Goal: Contribute content: Contribute content

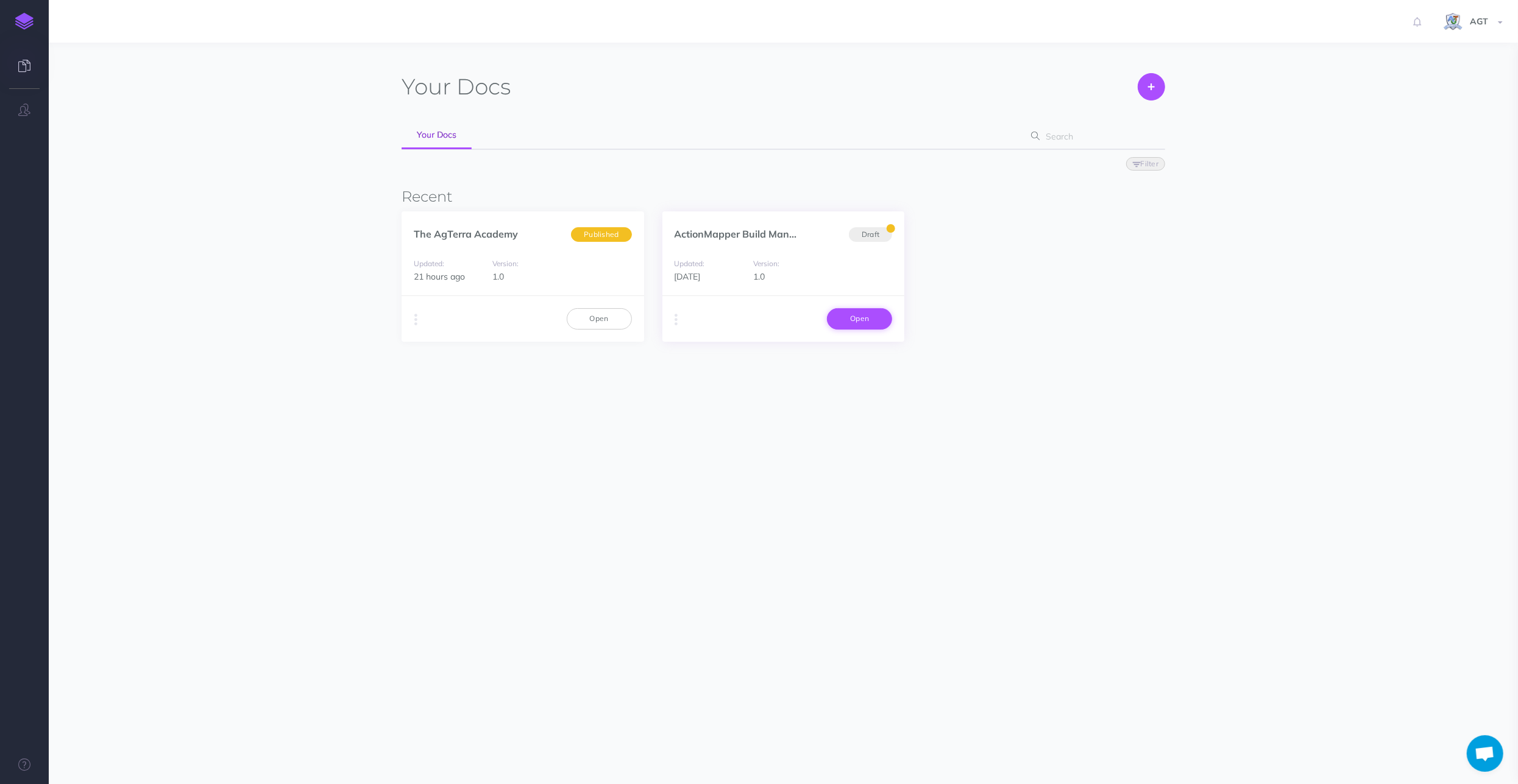
click at [861, 322] on link "Open" at bounding box center [859, 318] width 65 height 20
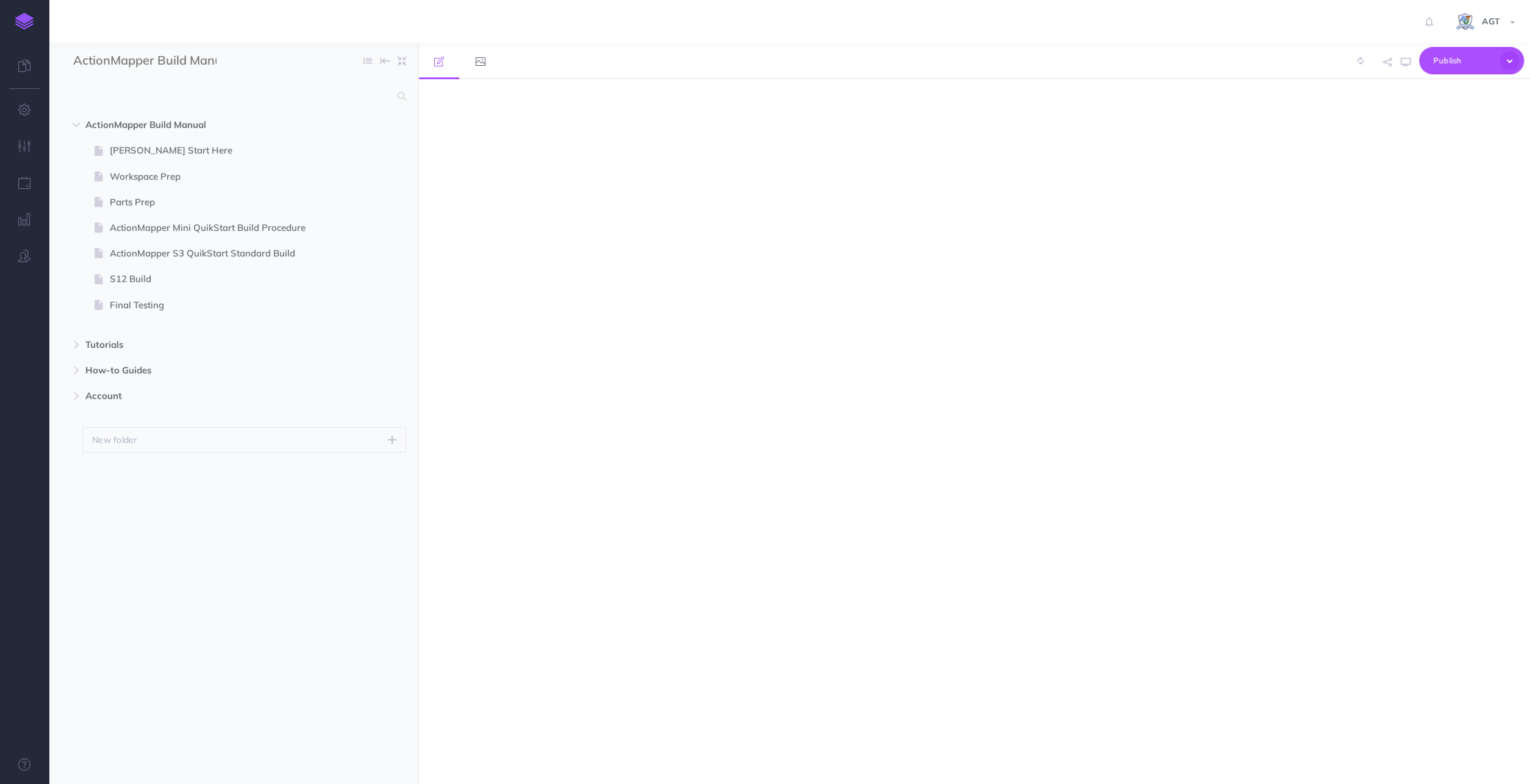
select select "null"
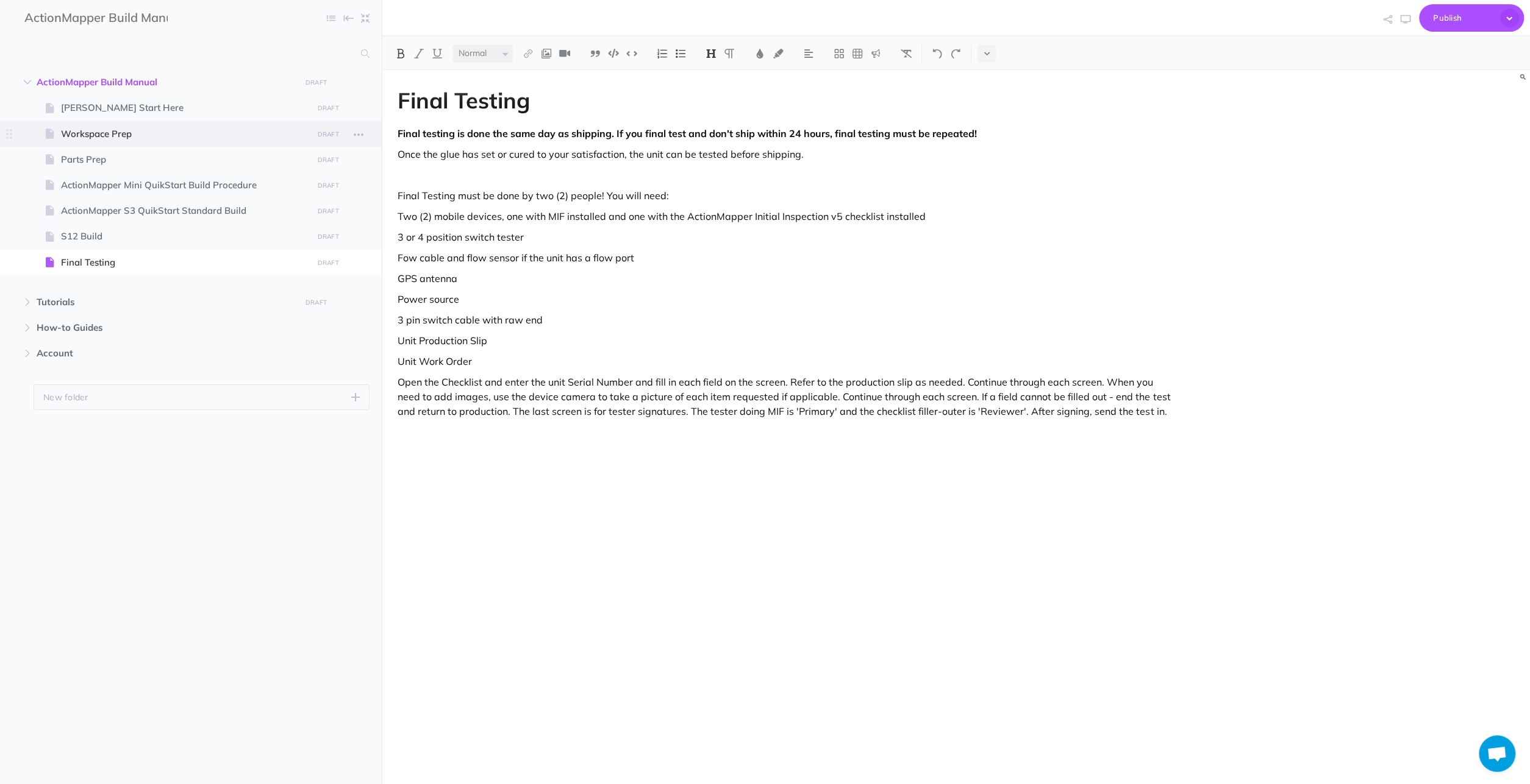
click at [128, 131] on span "Workspace Prep" at bounding box center [184, 134] width 248 height 15
select select "null"
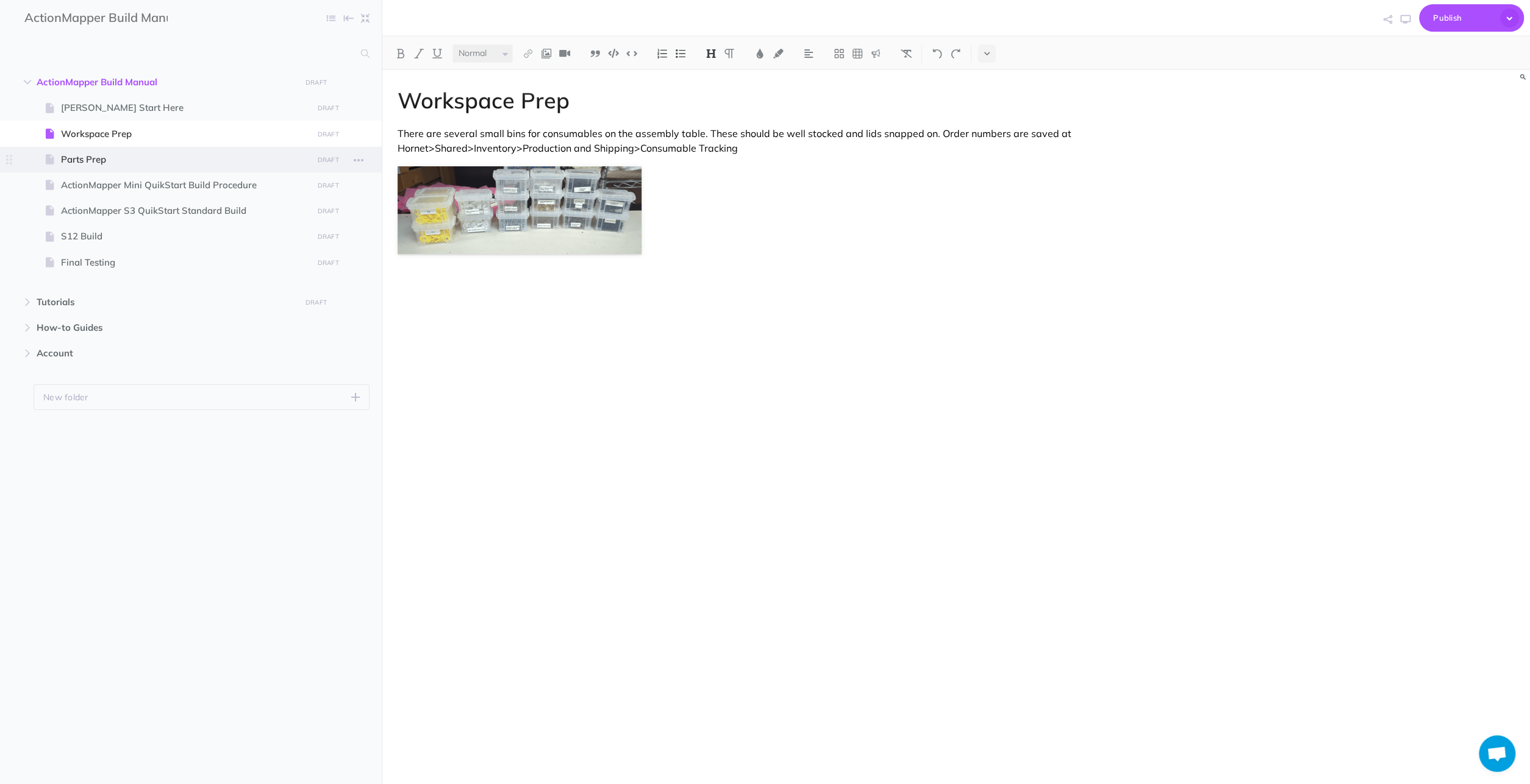
click at [113, 159] on span "Parts Prep" at bounding box center [184, 160] width 248 height 15
select select "null"
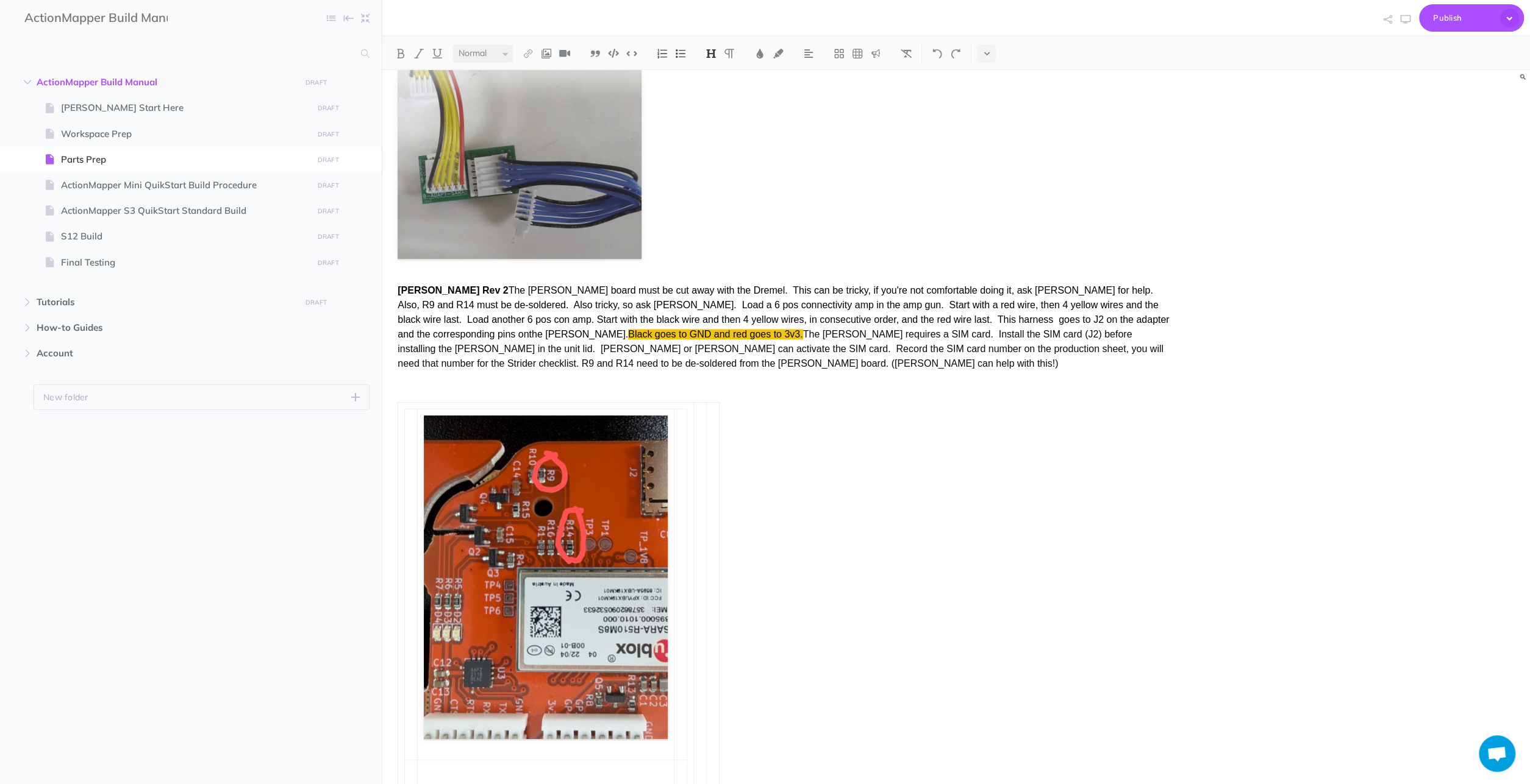
scroll to position [1505, 0]
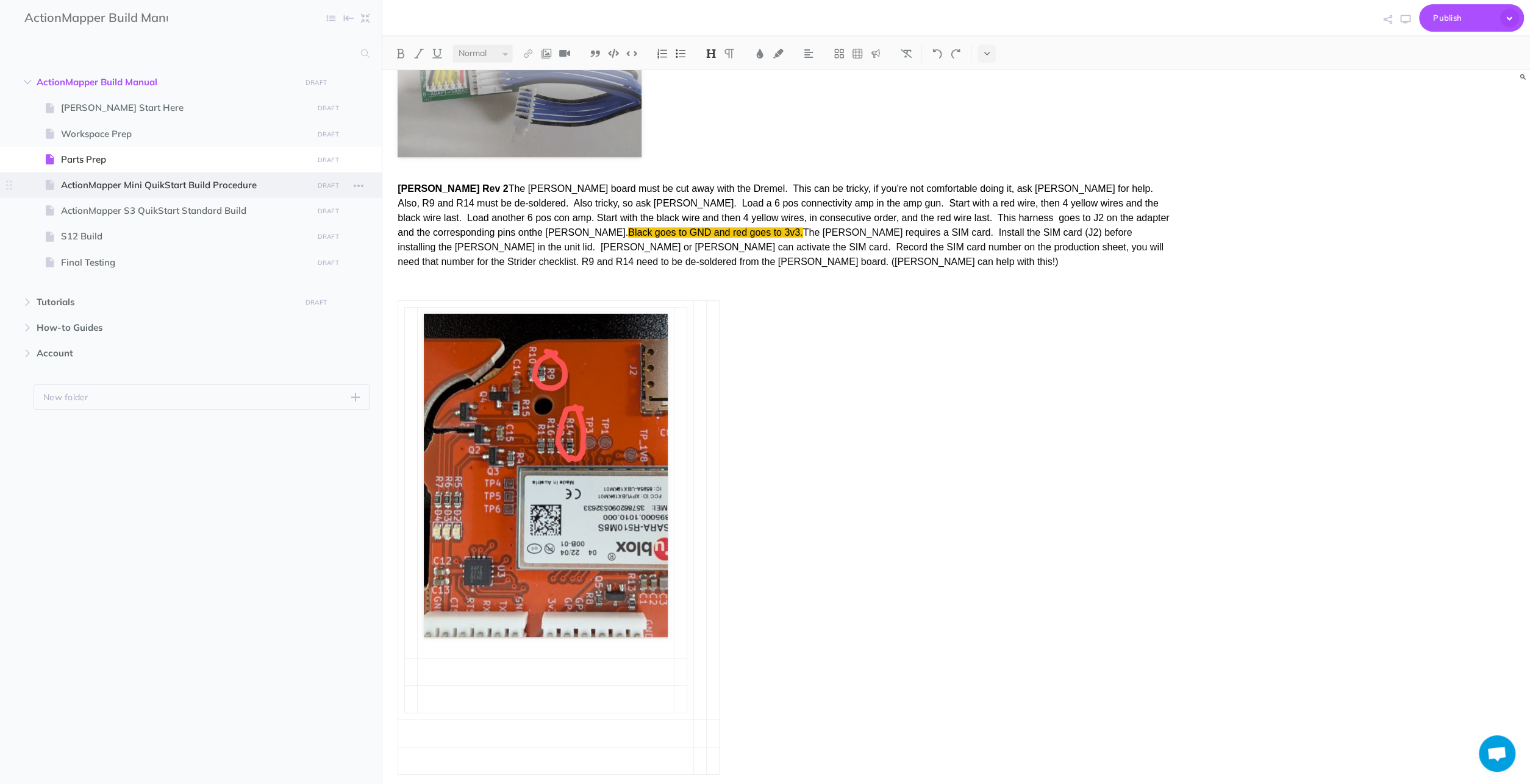
click at [166, 181] on span "ActionMapper Mini QuikStart Build Procedure" at bounding box center [184, 185] width 248 height 15
select select "null"
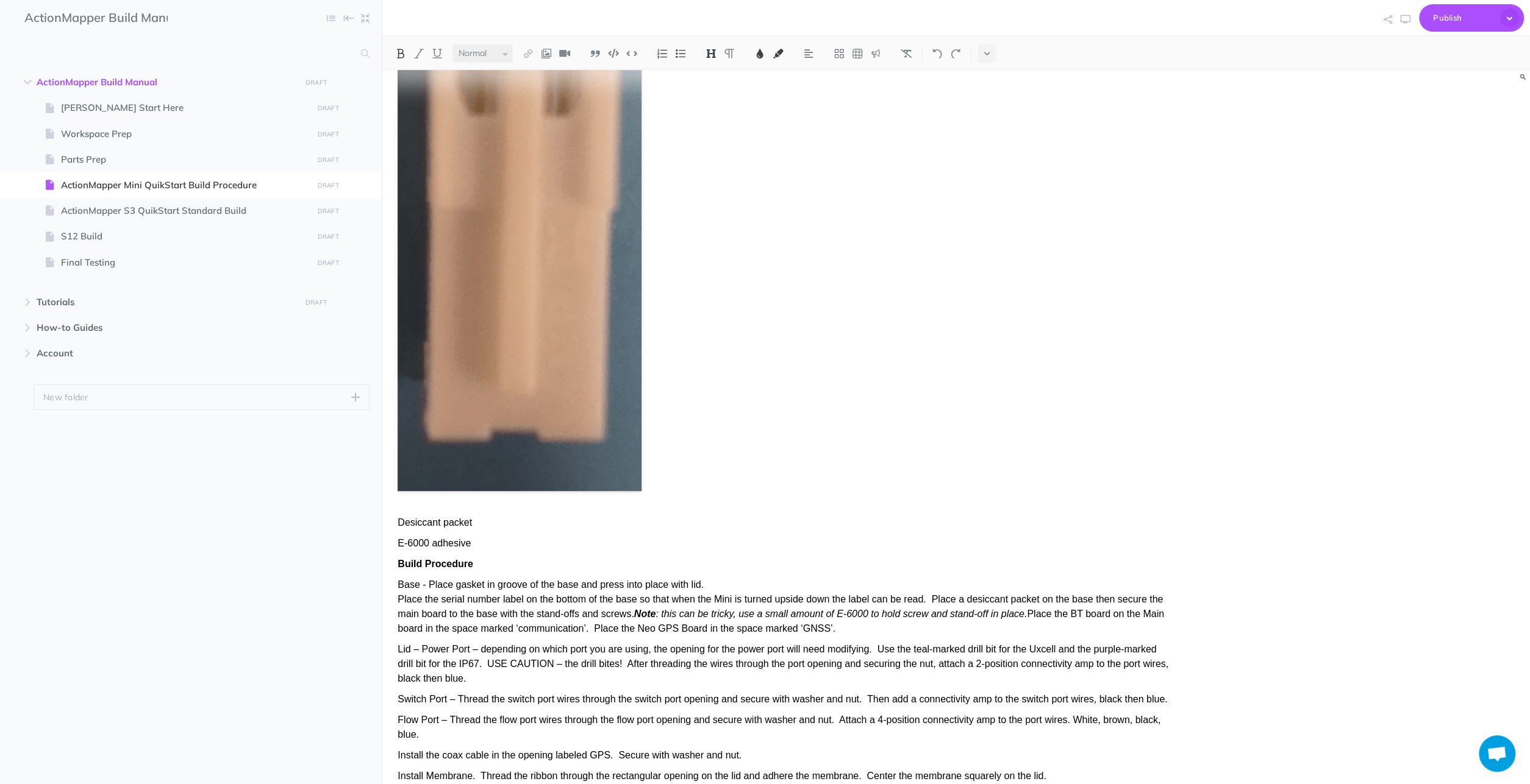
scroll to position [2991, 0]
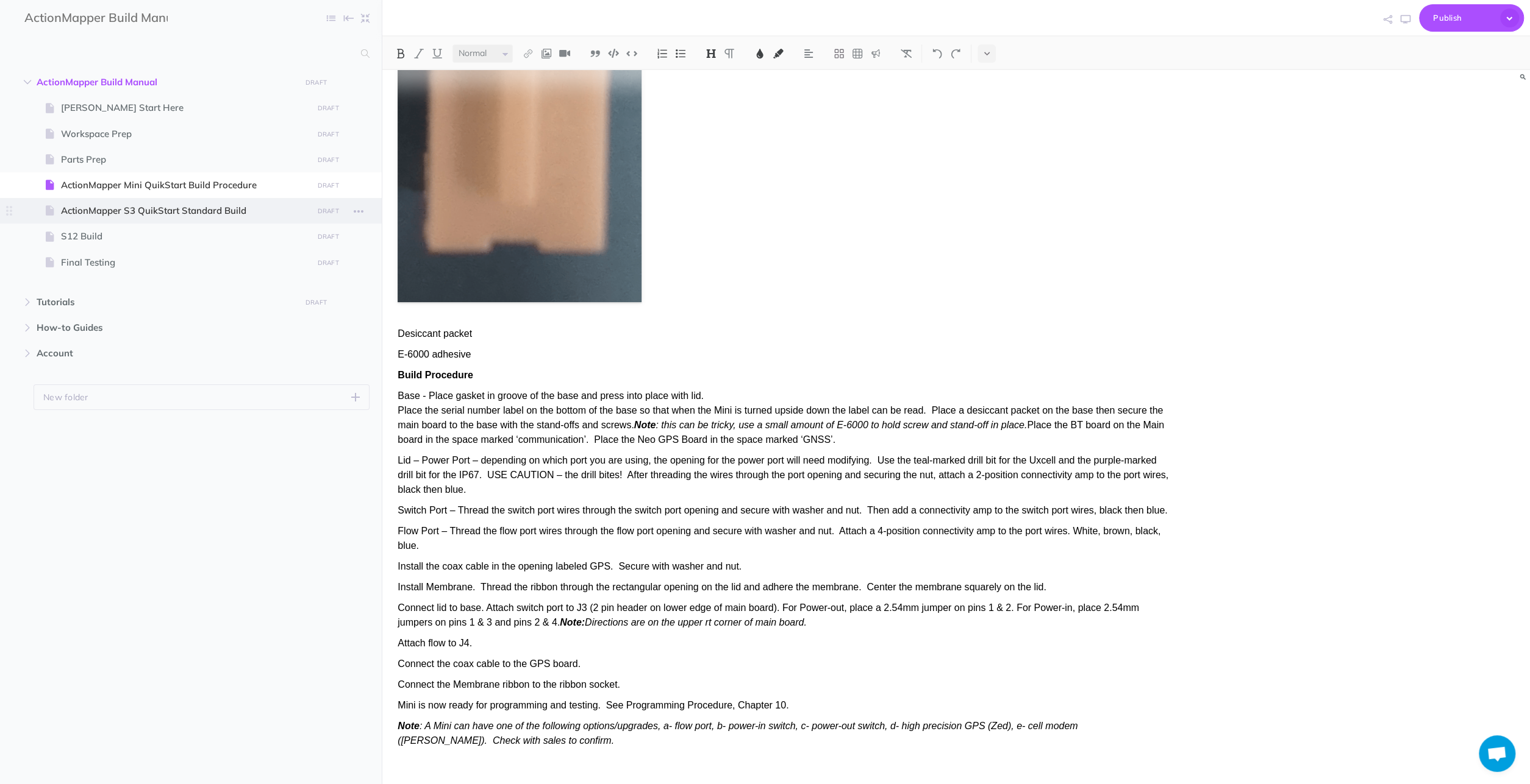
click at [156, 209] on span "ActionMapper S3 QuikStart Standard Build" at bounding box center [184, 211] width 248 height 15
select select "null"
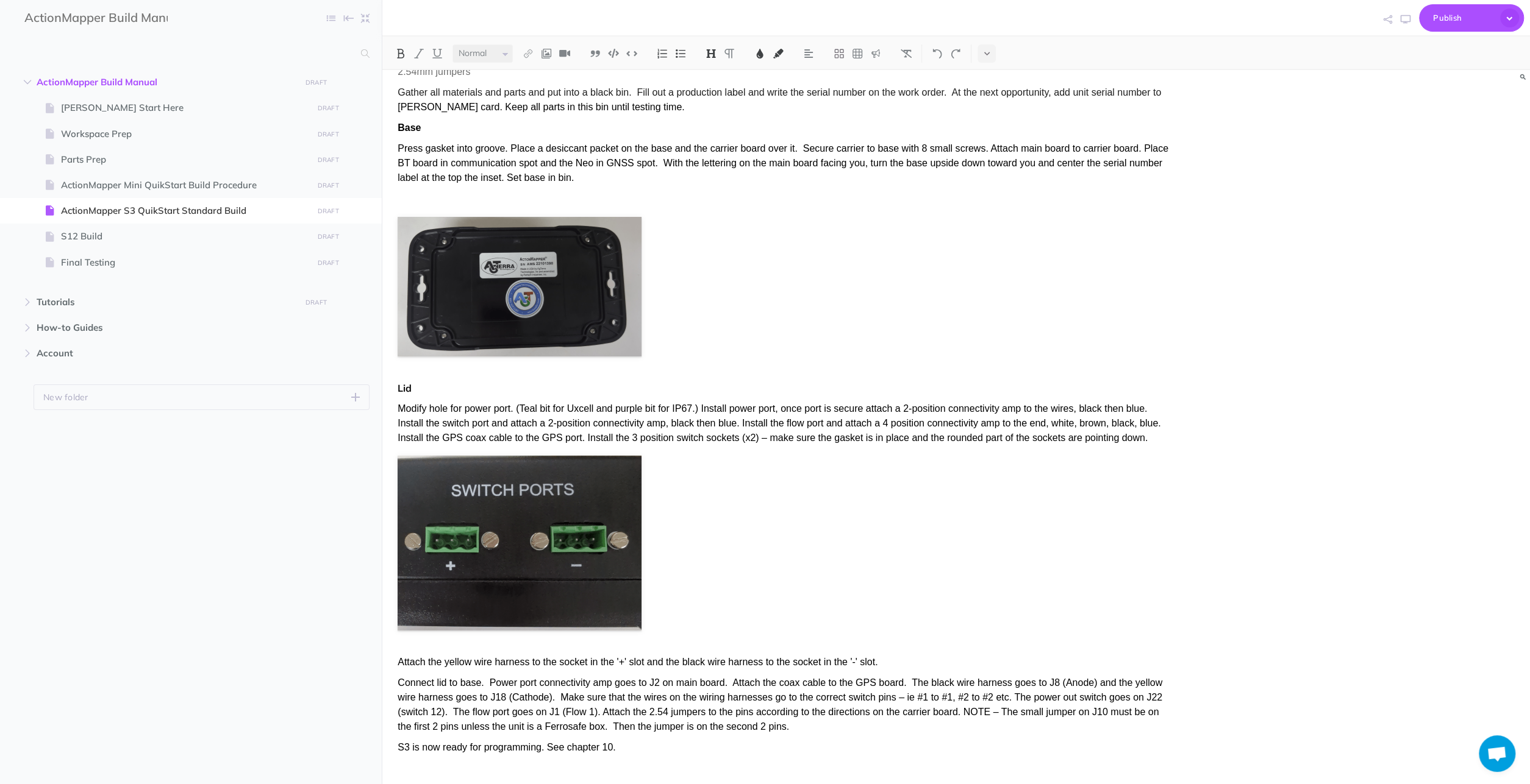
scroll to position [3628, 0]
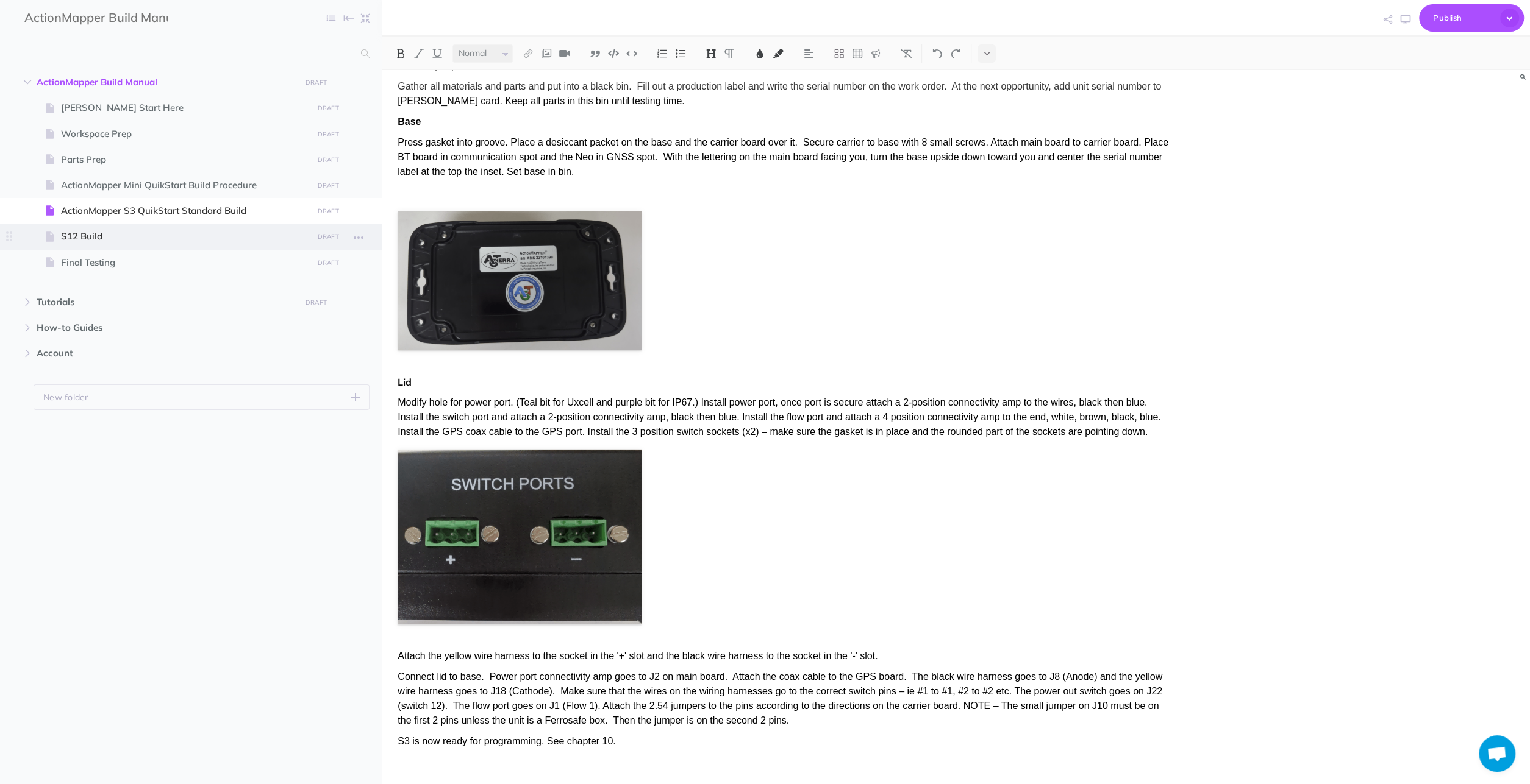
drag, startPoint x: 87, startPoint y: 218, endPoint x: 87, endPoint y: 231, distance: 13.0
click at [87, 222] on span at bounding box center [191, 211] width 382 height 26
click at [88, 240] on span "S12 Build" at bounding box center [184, 236] width 248 height 15
select select "null"
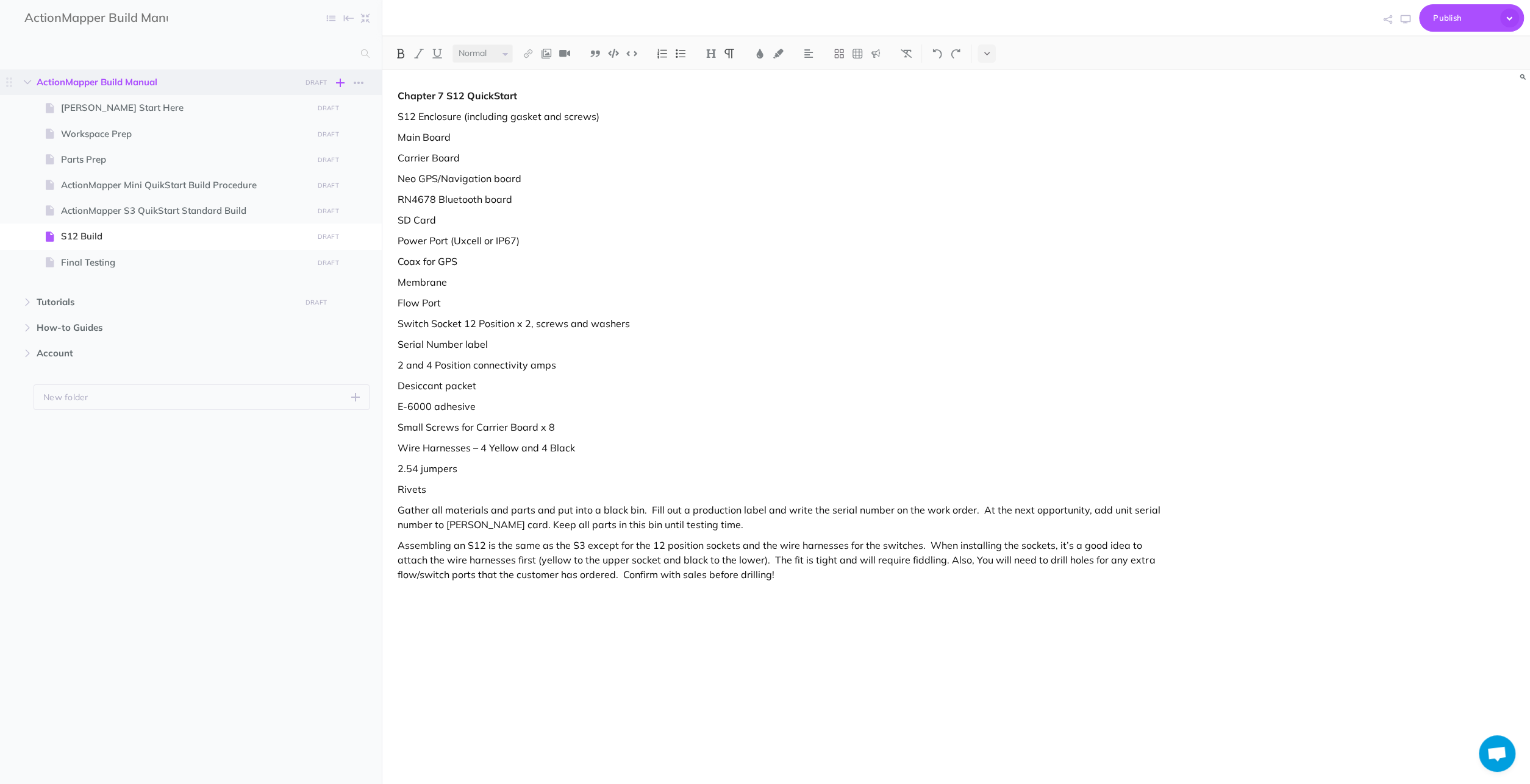
click at [342, 78] on icon "button" at bounding box center [340, 82] width 9 height 15
click at [283, 188] on p "Add a new blank page to this folder" at bounding box center [281, 185] width 122 height 22
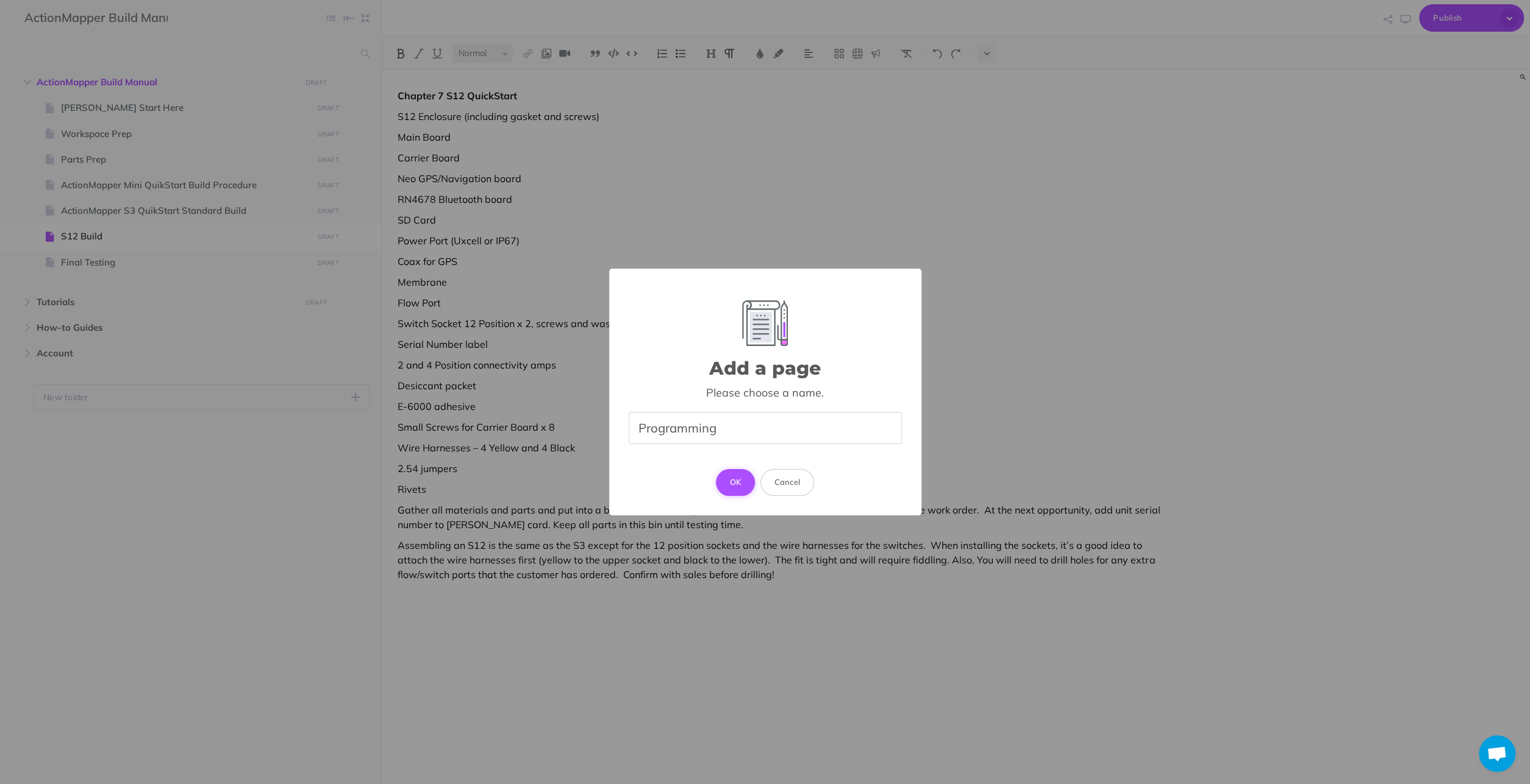
type input "Programming"
click at [738, 476] on button "OK" at bounding box center [736, 482] width 40 height 27
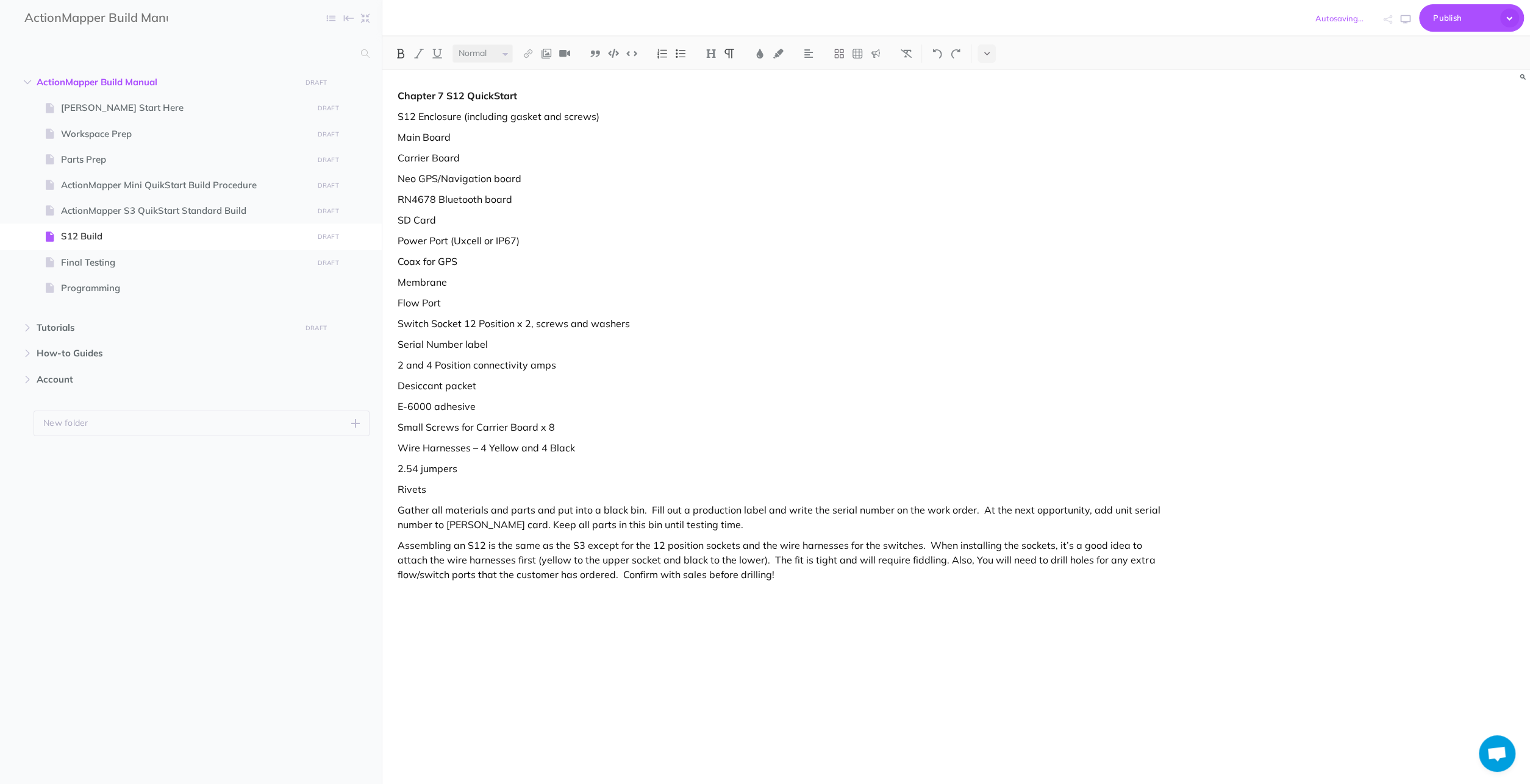
select select "null"
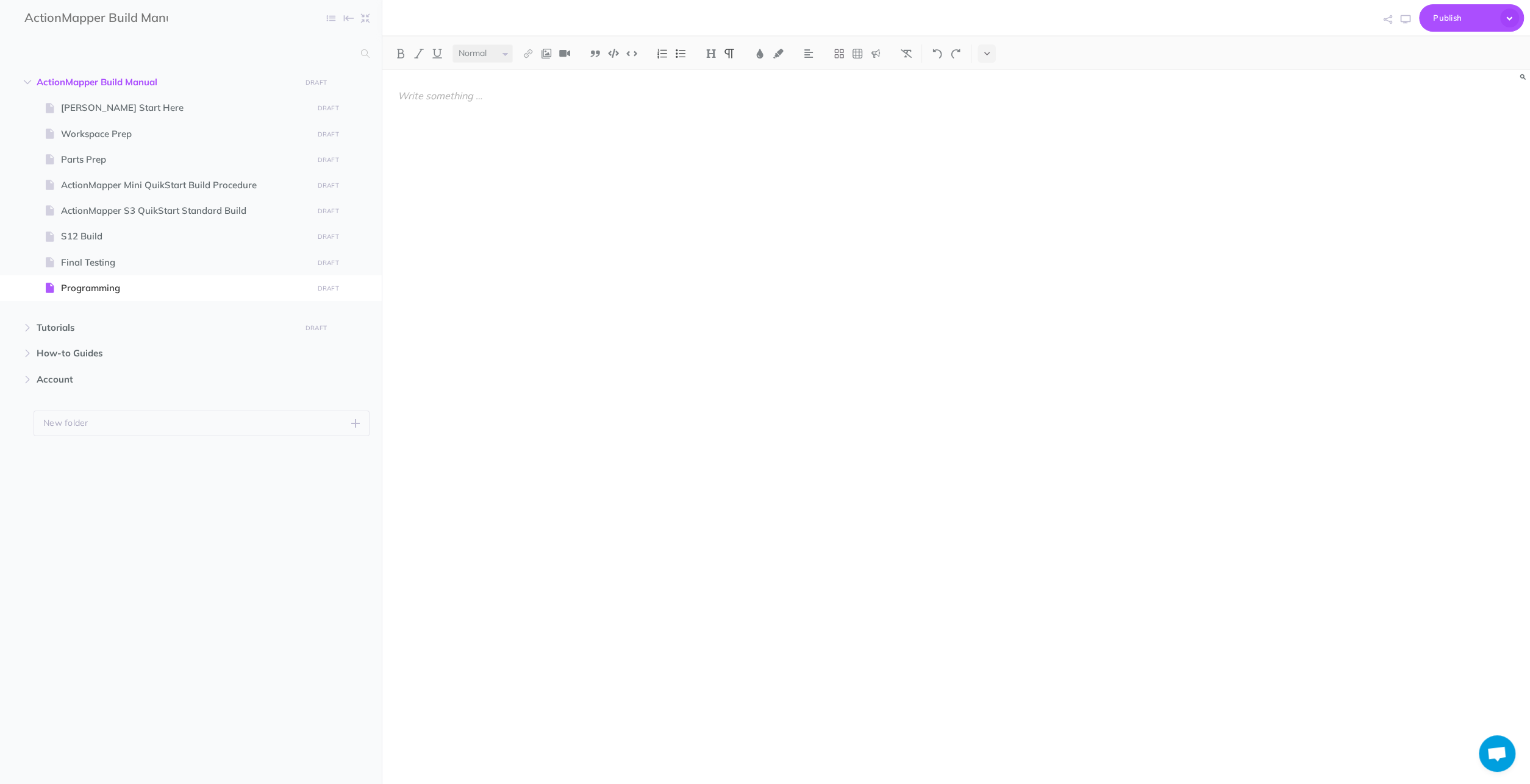
click at [446, 108] on div at bounding box center [784, 399] width 803 height 659
click at [473, 124] on div at bounding box center [784, 399] width 803 height 659
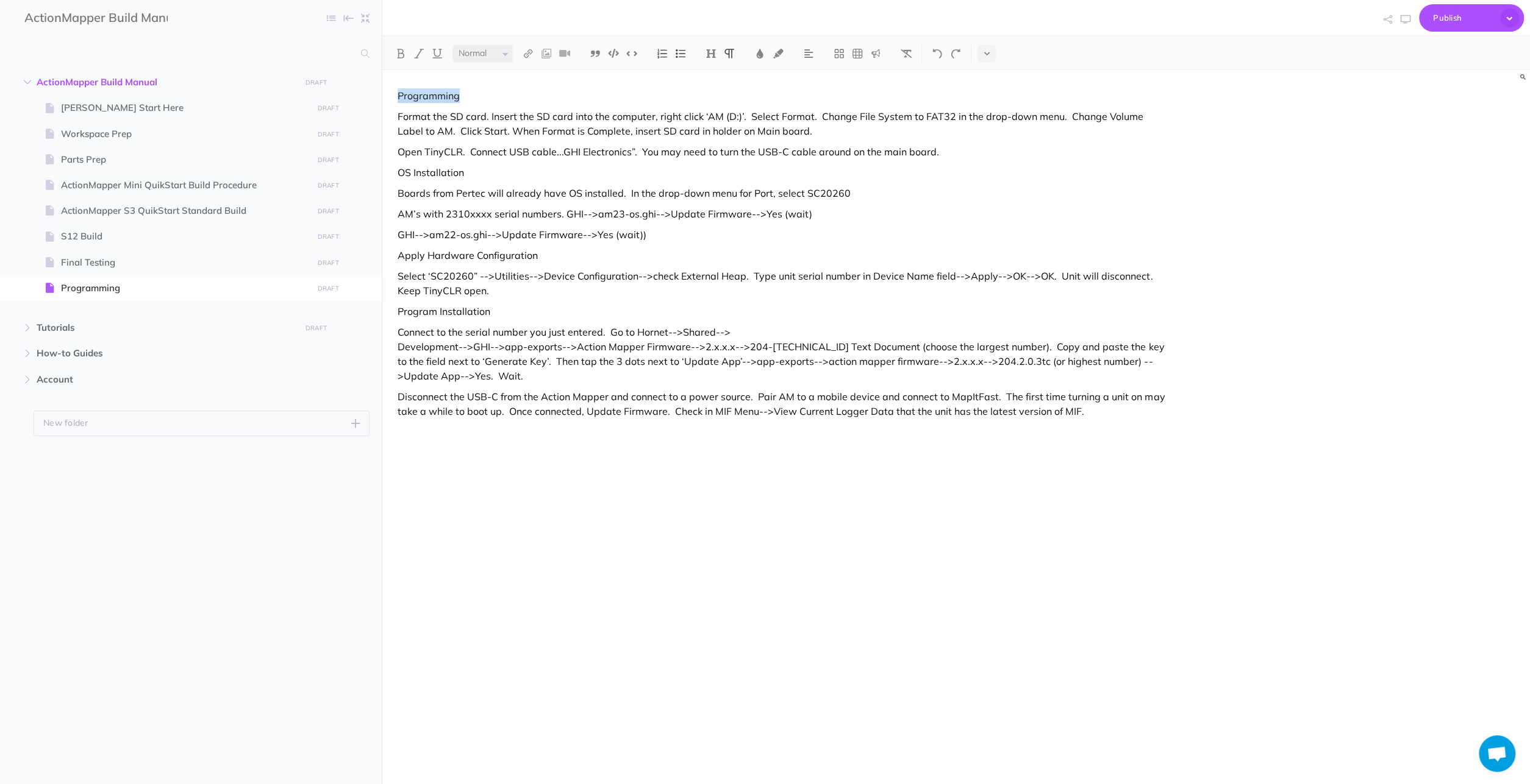
drag, startPoint x: 469, startPoint y: 98, endPoint x: 372, endPoint y: 100, distance: 97.0
click at [382, 100] on div "Programming Format the SD card. Insert the SD card into the computer, right cli…" at bounding box center [956, 432] width 1148 height 723
click at [401, 51] on img at bounding box center [400, 53] width 11 height 10
click at [907, 222] on div "Programming Format the SD card. Insert the SD card into the computer, right cli…" at bounding box center [784, 399] width 803 height 659
click at [411, 126] on p "Format the SD card. Insert the SD card into the computer, right click ‘AM (D:)’…" at bounding box center [784, 123] width 773 height 29
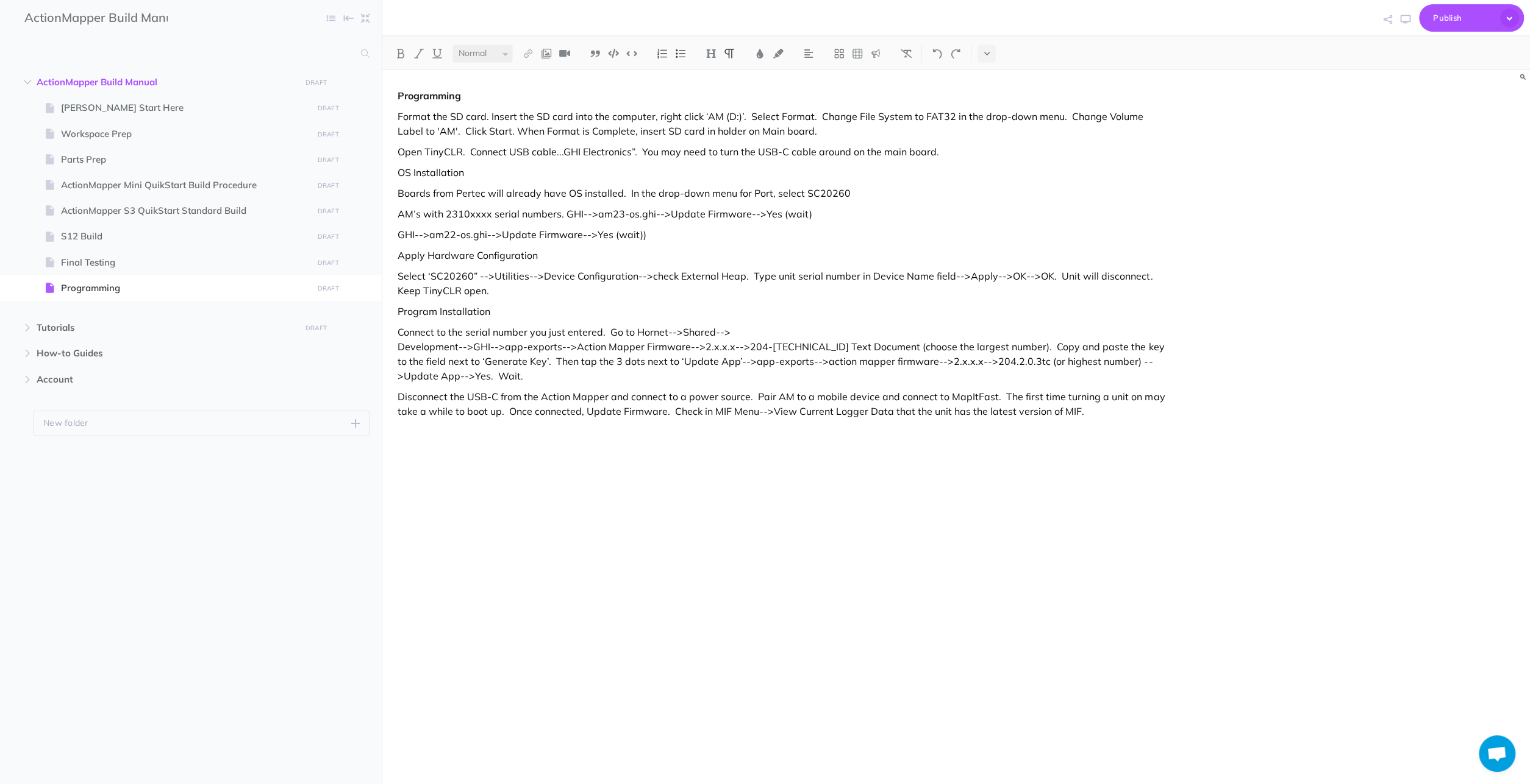
click at [808, 195] on p "Boards from Pertec will already have OS installed. In the drop-down menu for Po…" at bounding box center [784, 193] width 773 height 15
click at [804, 193] on p "Boards from Pertec will already have OS installed. In the drop-down menu for Po…" at bounding box center [784, 193] width 773 height 15
drag, startPoint x: 398, startPoint y: 236, endPoint x: 548, endPoint y: 235, distance: 150.0
click at [400, 236] on div "Programming Format the SD card. Insert the SD card into the computer, right cli…" at bounding box center [784, 399] width 803 height 659
click at [588, 215] on p "AM’s with 2310xxxx serial numbers. GHI-->am23-os.ghi-->Update Firmware-->Yes (w…" at bounding box center [784, 214] width 773 height 15
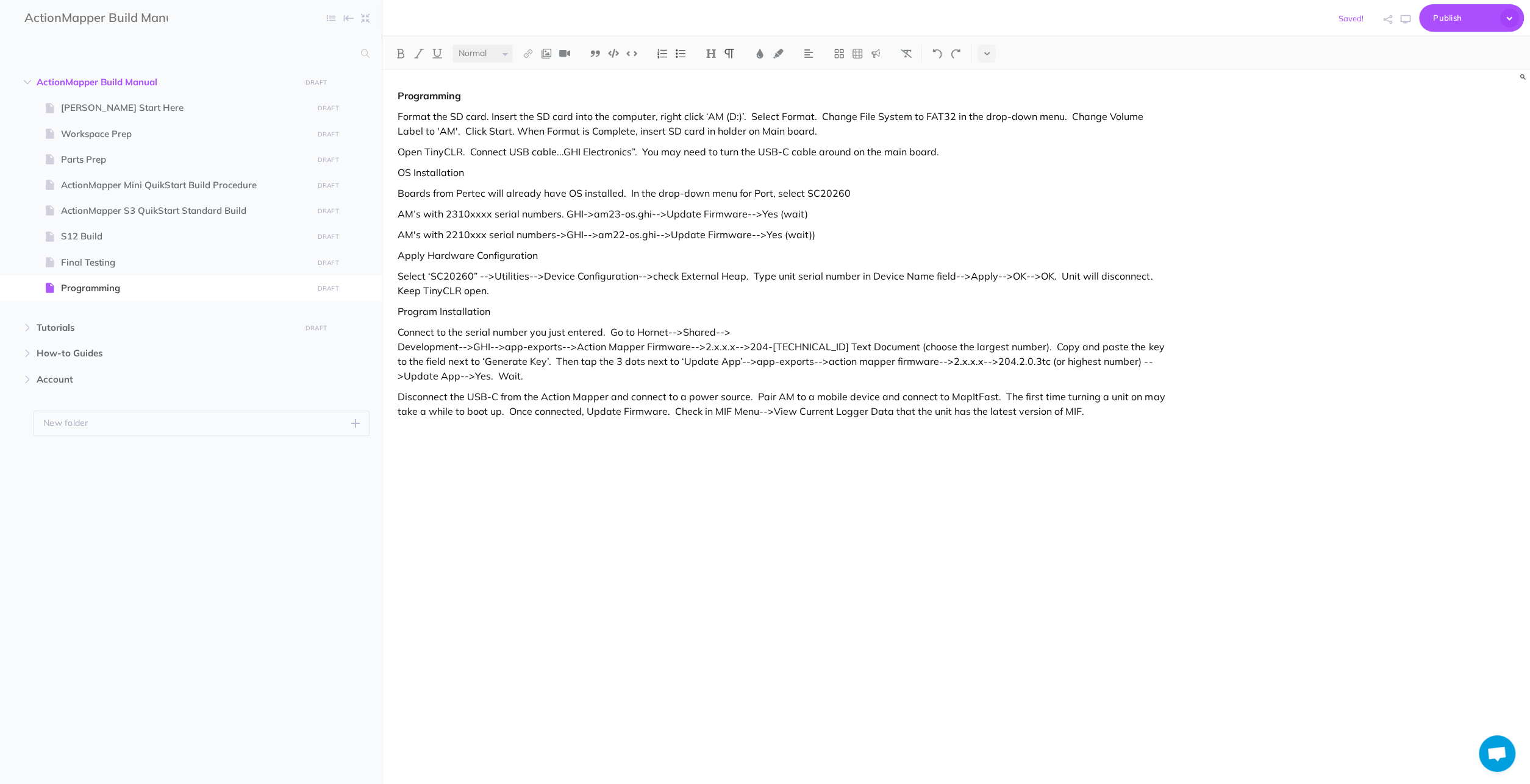
click at [652, 214] on p "AM’s with 2310xxxx serial numbers. GHI->am23-os.ghi-->Update Firmware-->Yes (wa…" at bounding box center [784, 214] width 773 height 15
click at [742, 212] on p "AM’s with 2310xxxx serial numbers. GHI->am23-os.ghi->Update Firmware-->Yes (wai…" at bounding box center [784, 214] width 773 height 15
click at [748, 236] on p "AM's with 2210xxx serial numbers->GHI-->am22-os.ghi-->Update Firmware-->Yes (wa…" at bounding box center [784, 234] width 773 height 15
click at [658, 234] on p "AM's with 2210xxx serial numbers->GHI-->am22-os.ghi-->Update Firmware->Yes (wai…" at bounding box center [784, 234] width 773 height 15
click at [585, 233] on p "AM's with 2210xxx serial numbers->GHI-->am22-os.ghi->Update Firmware->Yes (wait…" at bounding box center [784, 234] width 773 height 15
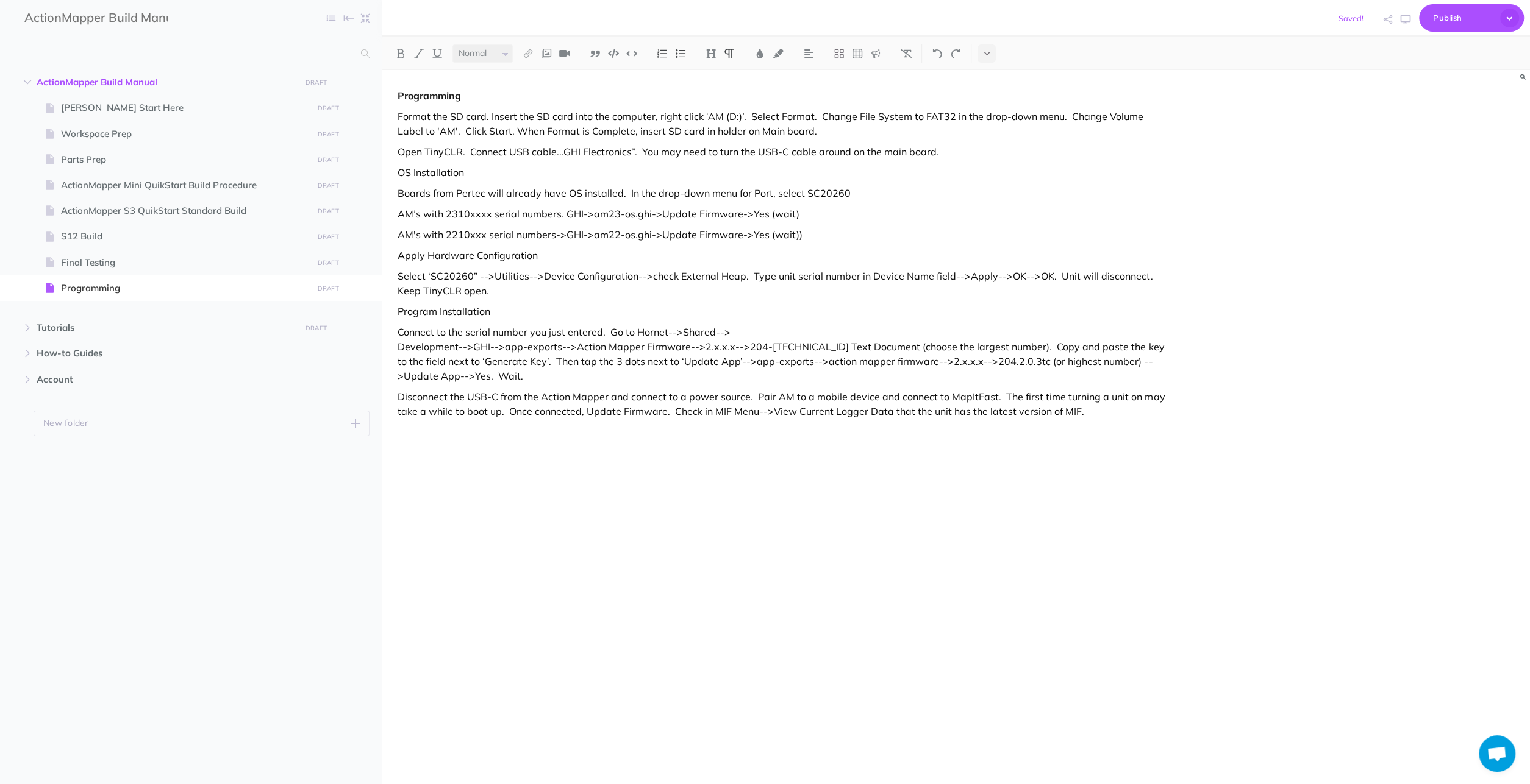
click at [482, 275] on p "Select ‘SC20260” -->Utilities-->Device Configuration-->check External Heap. Typ…" at bounding box center [784, 283] width 773 height 29
click at [524, 274] on p "Select ‘SC20260” ->Utilities-->Device Configuration-->check External Heap. Type…" at bounding box center [784, 283] width 773 height 29
click at [628, 273] on p "Select ‘SC20260” ->Utilities->Device Configuration-->check External Heap. Type …" at bounding box center [784, 283] width 773 height 29
click at [943, 275] on p "Select ‘SC20260” ->Utilities->Device Configuration->check External Heap. Type u…" at bounding box center [784, 283] width 773 height 29
click at [976, 279] on p "Select ‘SC20260” ->Utilities->Device Configuration->check External Heap. Type u…" at bounding box center [784, 283] width 773 height 29
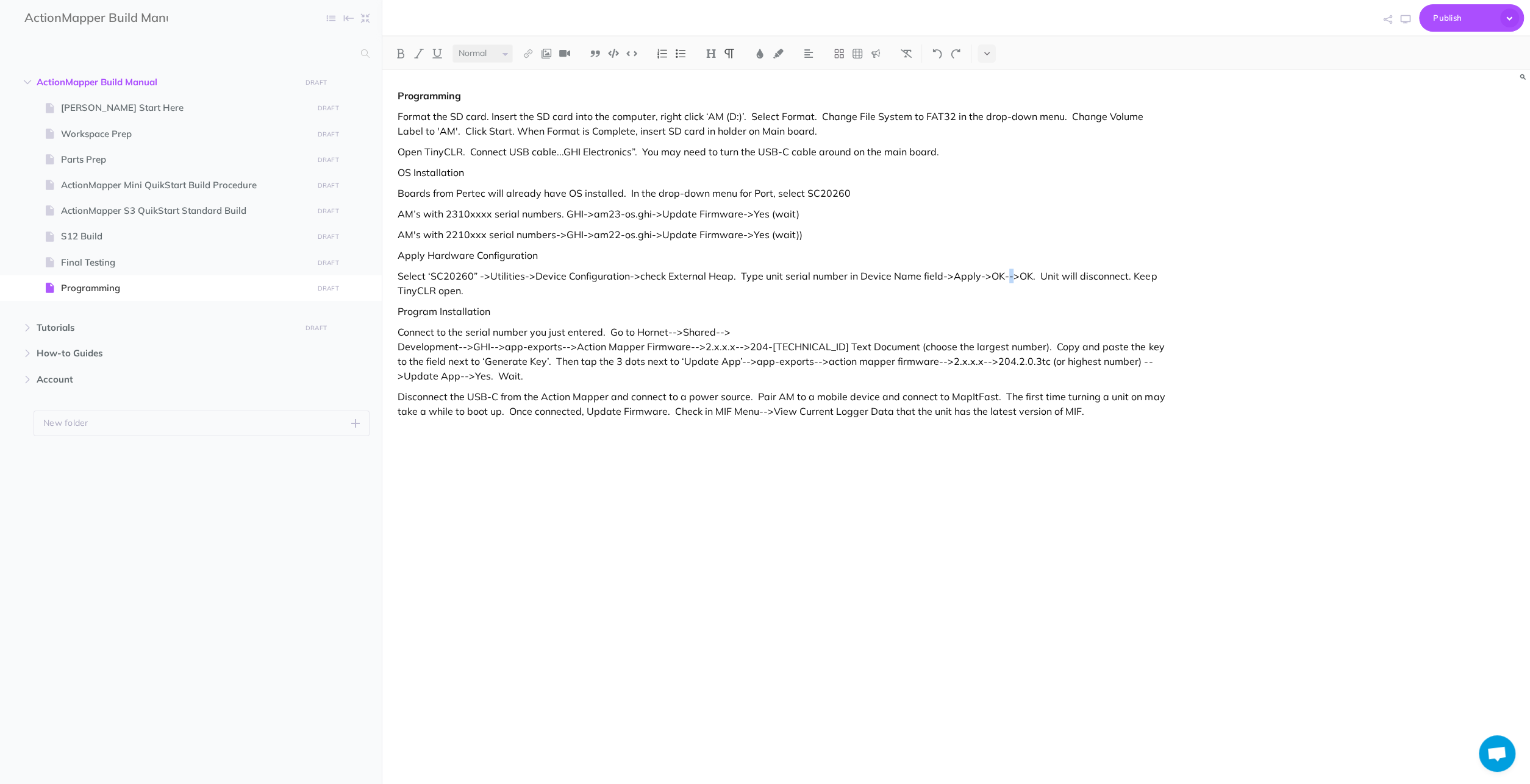
click at [1000, 278] on p "Select ‘SC20260” ->Utilities->Device Configuration->check External Heap. Type u…" at bounding box center [784, 283] width 773 height 29
click at [672, 332] on p "Connect to the serial number you just entered. Go to Hornet-->Shared--> Develop…" at bounding box center [784, 354] width 773 height 59
click at [712, 332] on p "Connect to the serial number you just entered. Go to Hornet->Shared--> Developm…" at bounding box center [784, 354] width 773 height 59
click at [463, 347] on p "Connect to the serial number you just entered. Go to Hornet->Shared-> Developme…" at bounding box center [784, 354] width 773 height 59
click at [489, 346] on p "Connect to the serial number you just entered. Go to Hornet->Shared-> Developme…" at bounding box center [784, 354] width 773 height 59
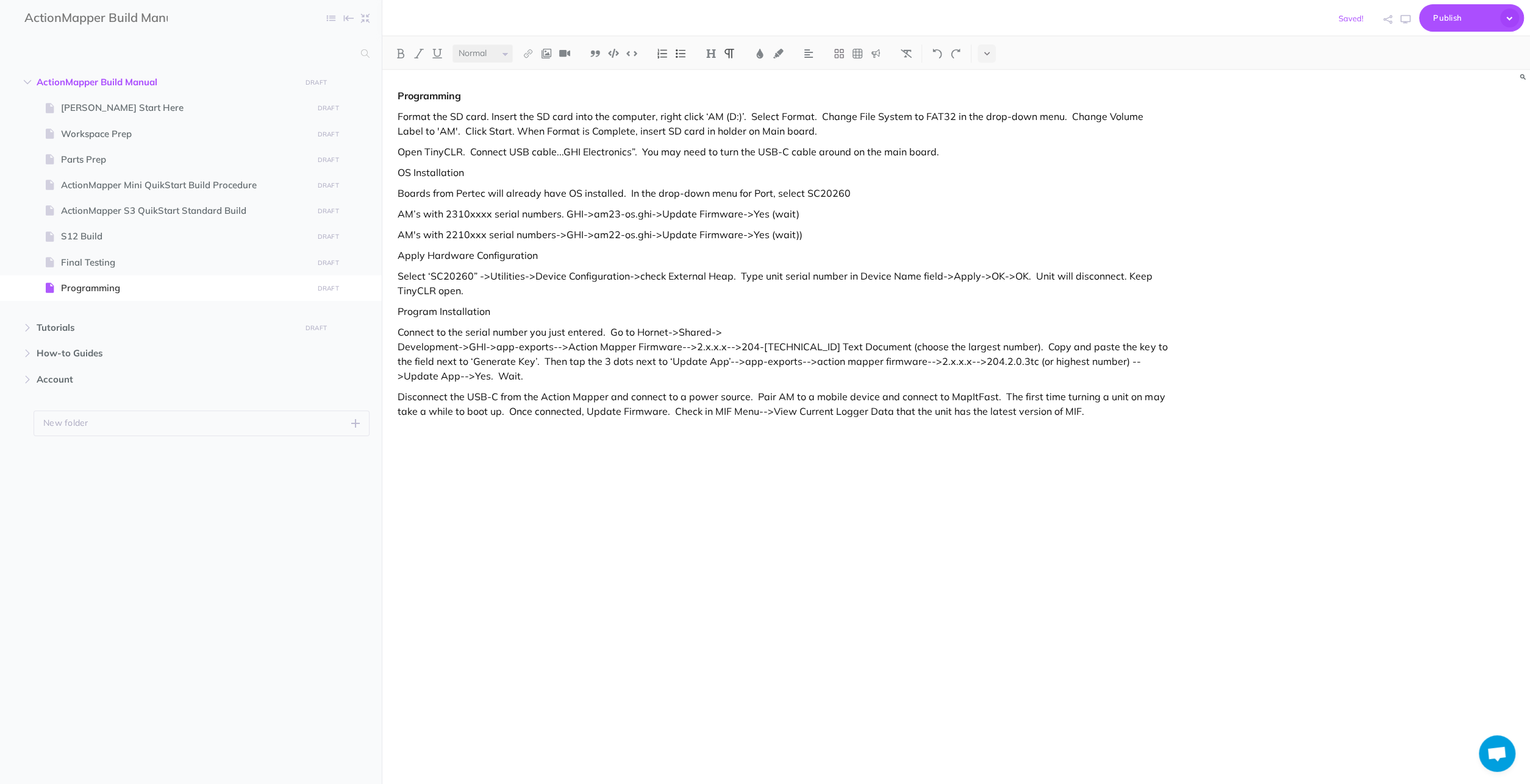
click at [556, 344] on p "Connect to the serial number you just entered. Go to Hornet->Shared-> Developme…" at bounding box center [784, 354] width 773 height 59
click at [561, 346] on p "Connect to the serial number you just entered. Go to Hornet->Shared-> Developme…" at bounding box center [784, 354] width 773 height 59
click at [721, 327] on p "Connect to the serial number you just entered. Go to Hornet->Shared-> Developme…" at bounding box center [784, 354] width 773 height 59
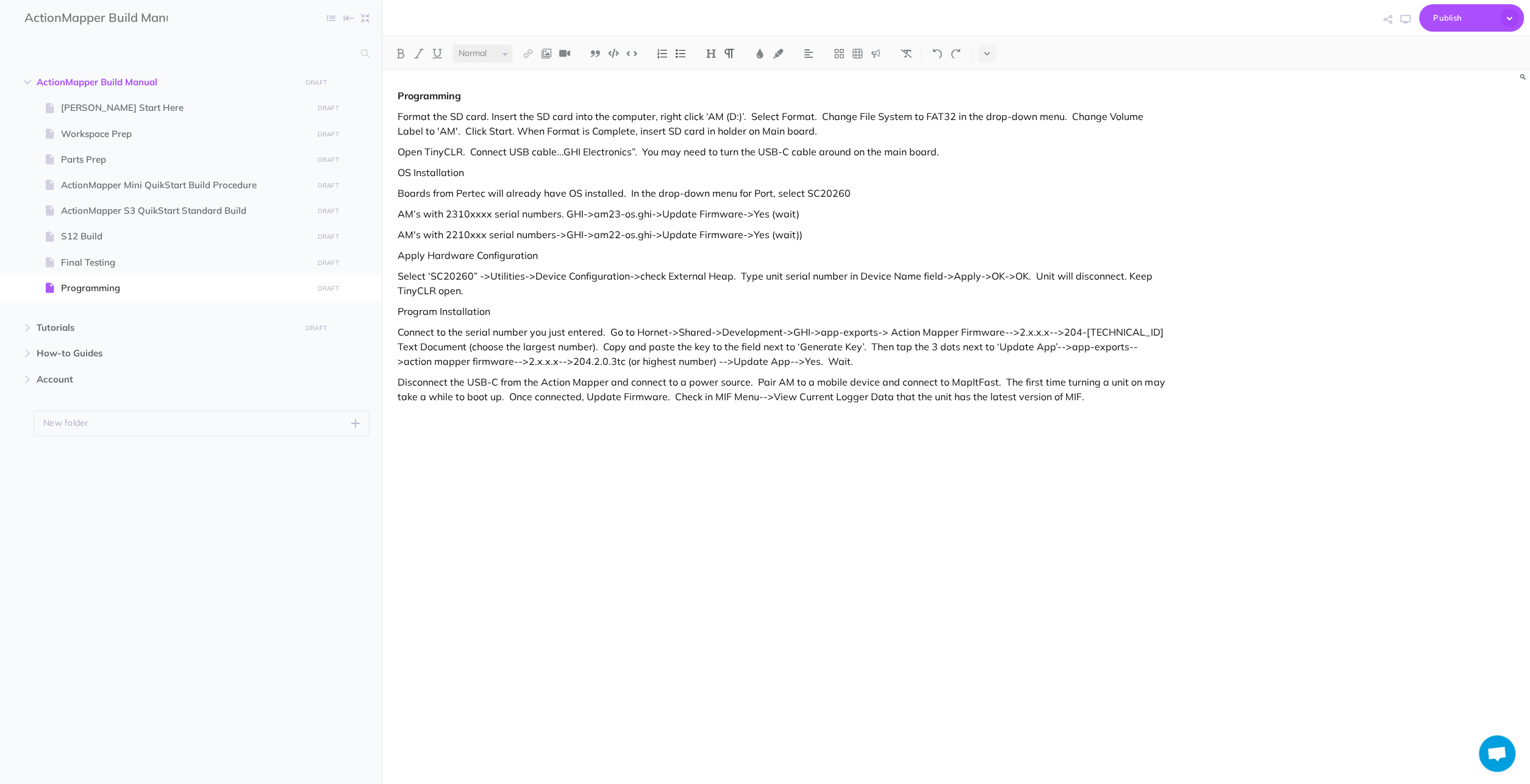
click at [886, 333] on p "Connect to the serial number you just entered. Go to Hornet->Shared->Developmen…" at bounding box center [784, 346] width 773 height 44
click at [1006, 331] on p "Connect to the serial number you just entered. Go to Hornet->Shared->Developmen…" at bounding box center [784, 346] width 773 height 44
click at [999, 332] on p "Connect to the serial number you just entered. Go to Hornet->Shared->Developmen…" at bounding box center [784, 346] width 773 height 44
click at [1036, 332] on p "Connect to the serial number you just entered. Go to Hornet->Shared->Developmen…" at bounding box center [784, 346] width 773 height 44
click at [979, 348] on p "Connect to the serial number you just entered. Go to Hornet->Shared->Developmen…" at bounding box center [784, 346] width 773 height 44
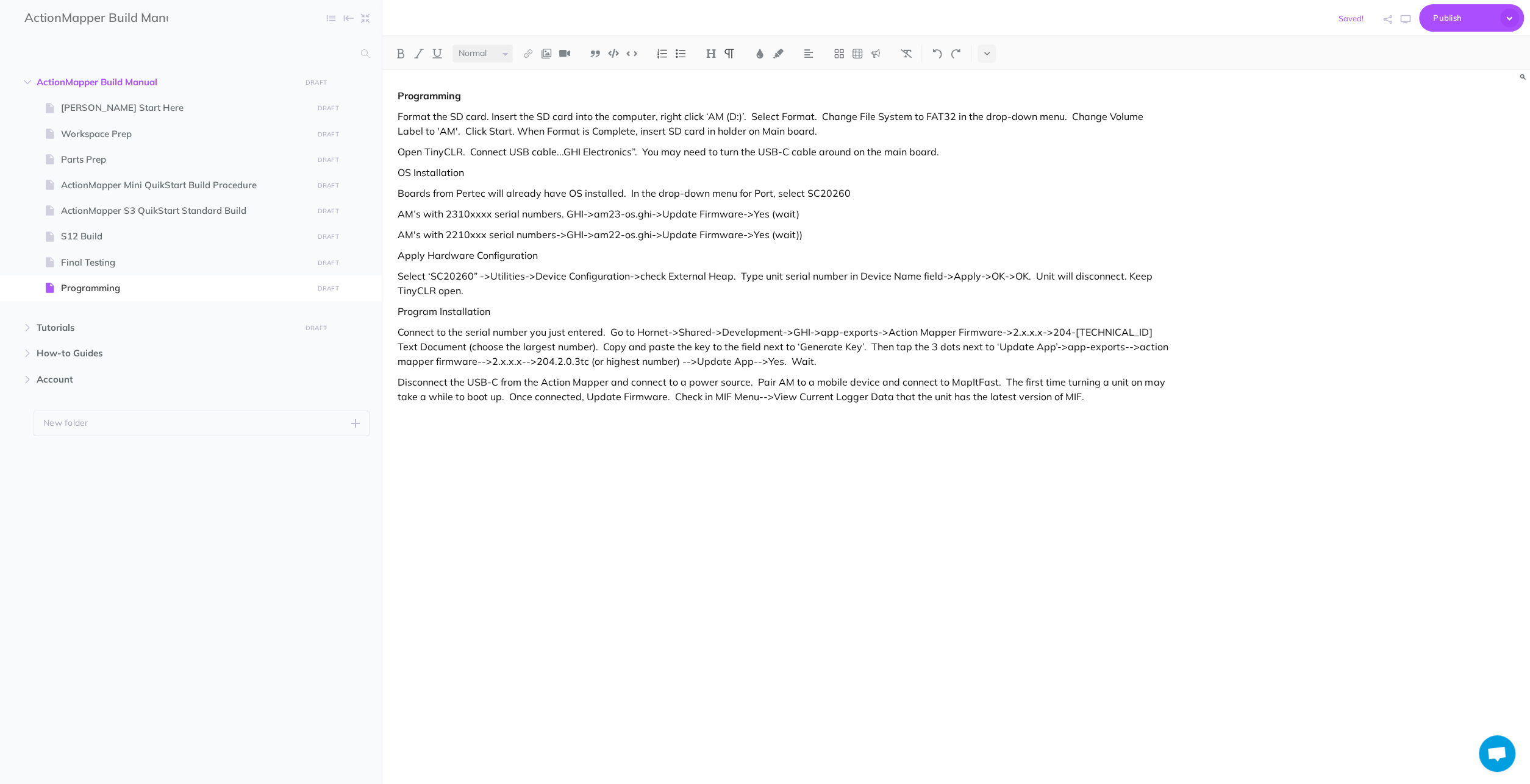
click at [1051, 345] on p "Connect to the serial number you just entered. Go to Hornet->Shared->Developmen…" at bounding box center [784, 346] width 773 height 44
click at [1166, 346] on p "Connect to the serial number you just entered. Go to Hornet->Shared->Developmen…" at bounding box center [784, 346] width 773 height 44
click at [1123, 349] on p "Connect to the serial number you just entered. Go to Hornet->Shared->Developmen…" at bounding box center [784, 346] width 773 height 44
click at [641, 362] on p "Connect to the serial number you just entered. Go to Hornet->Shared->Developmen…" at bounding box center [784, 346] width 773 height 44
click at [703, 360] on p "Connect to the serial number you just entered. Go to Hornet->Shared->Developmen…" at bounding box center [784, 346] width 773 height 44
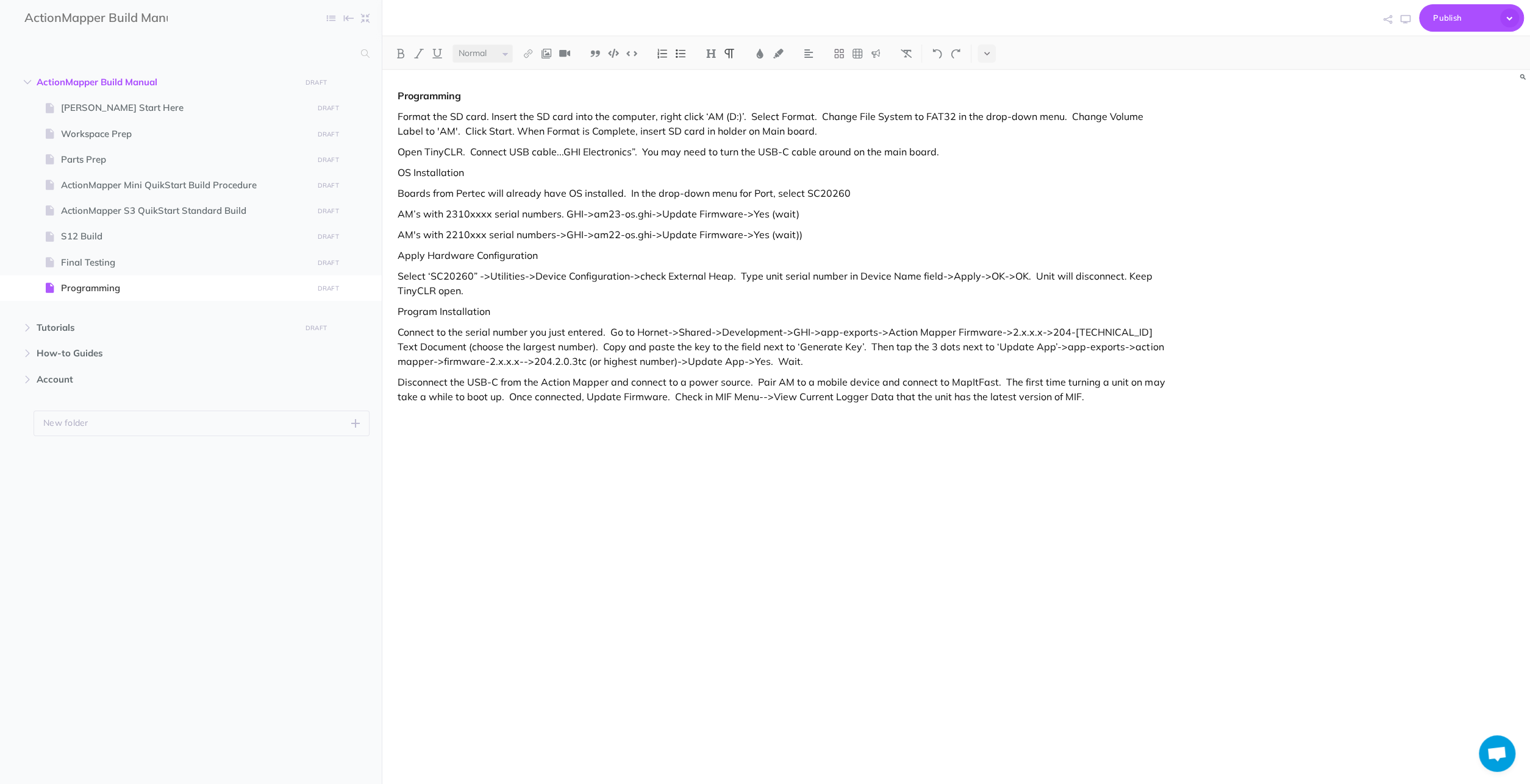
click at [757, 396] on p "Disconnect the USB-C from the Action Mapper and connect to a power source. Pair…" at bounding box center [784, 389] width 773 height 29
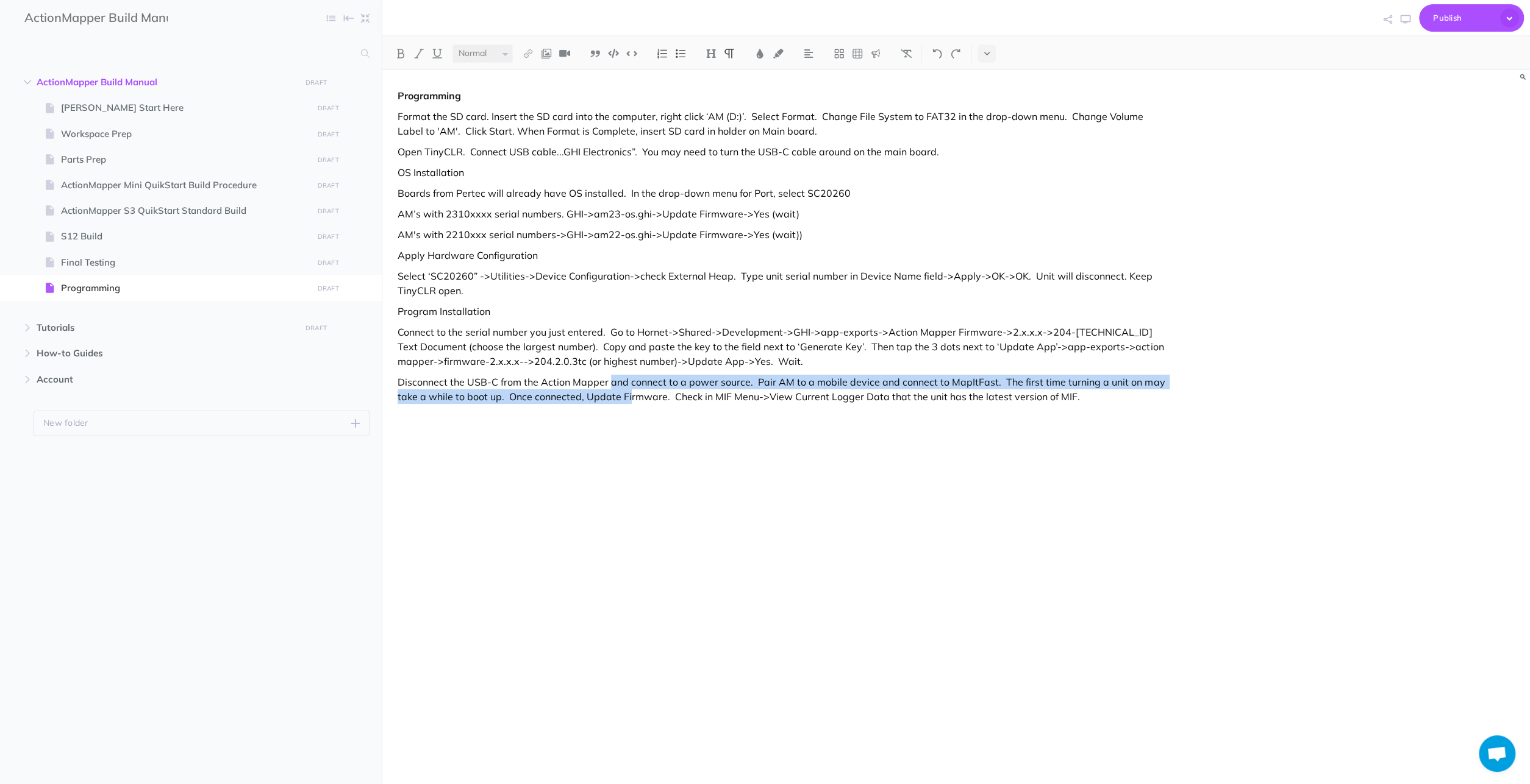
drag, startPoint x: 609, startPoint y: 377, endPoint x: 646, endPoint y: 457, distance: 88.1
click at [644, 453] on div "Programming Format the SD card. Insert the SD card into the computer, right cli…" at bounding box center [784, 399] width 803 height 659
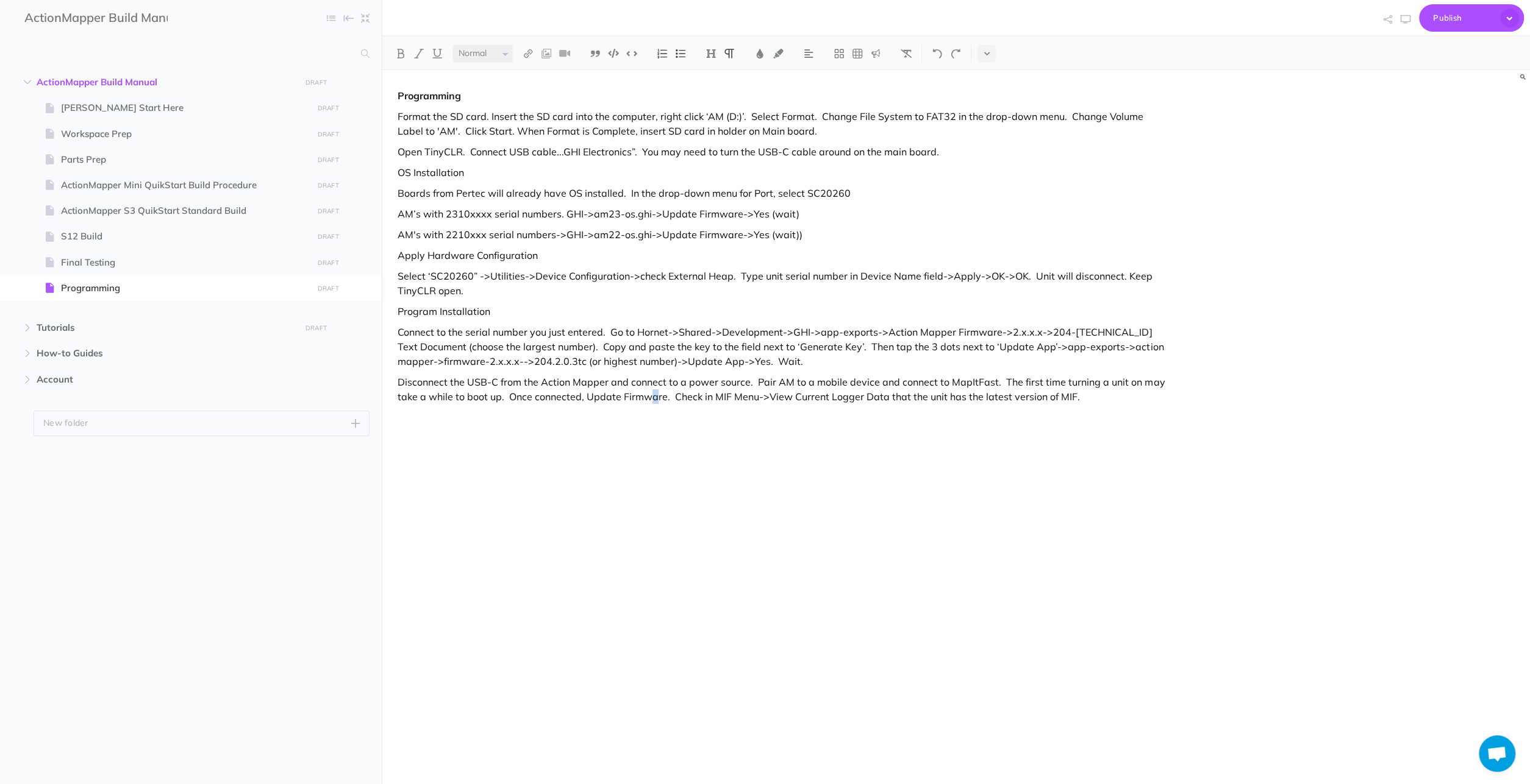
click at [652, 497] on div "Programming Format the SD card. Insert the SD card into the computer, right cli…" at bounding box center [784, 399] width 803 height 659
click at [606, 382] on p "Disconnect the USB-C from the Action Mapper and connect to a power source. Pair…" at bounding box center [784, 389] width 773 height 29
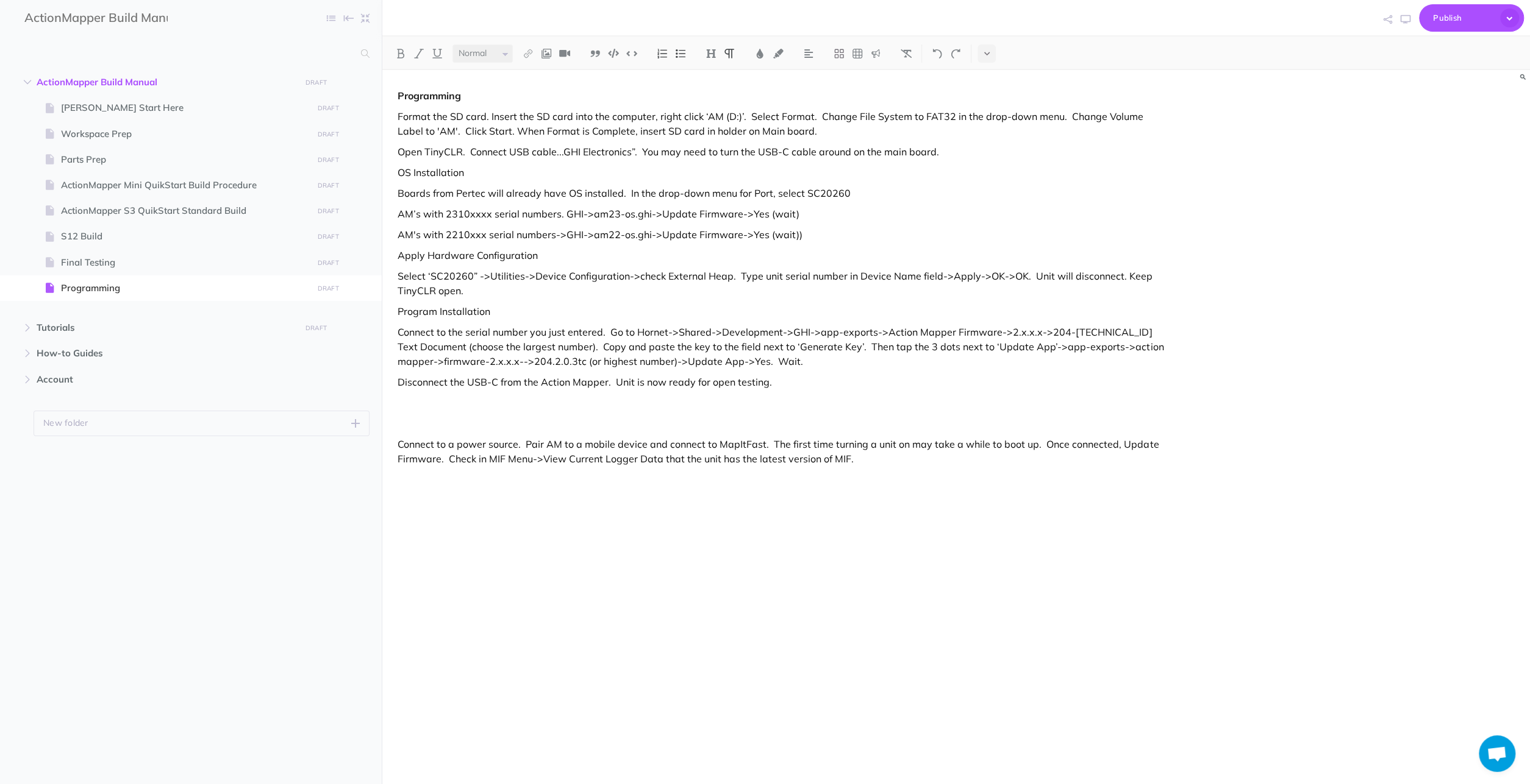
click at [878, 459] on p "Connect to a power source. Pair AM to a mobile device and connect to MapItFast.…" at bounding box center [784, 451] width 773 height 29
drag, startPoint x: 402, startPoint y: 447, endPoint x: 1135, endPoint y: 504, distance: 735.2
click at [1135, 504] on div "Programming Format the SD card. Insert the SD card into the computer, right cli…" at bounding box center [784, 399] width 803 height 659
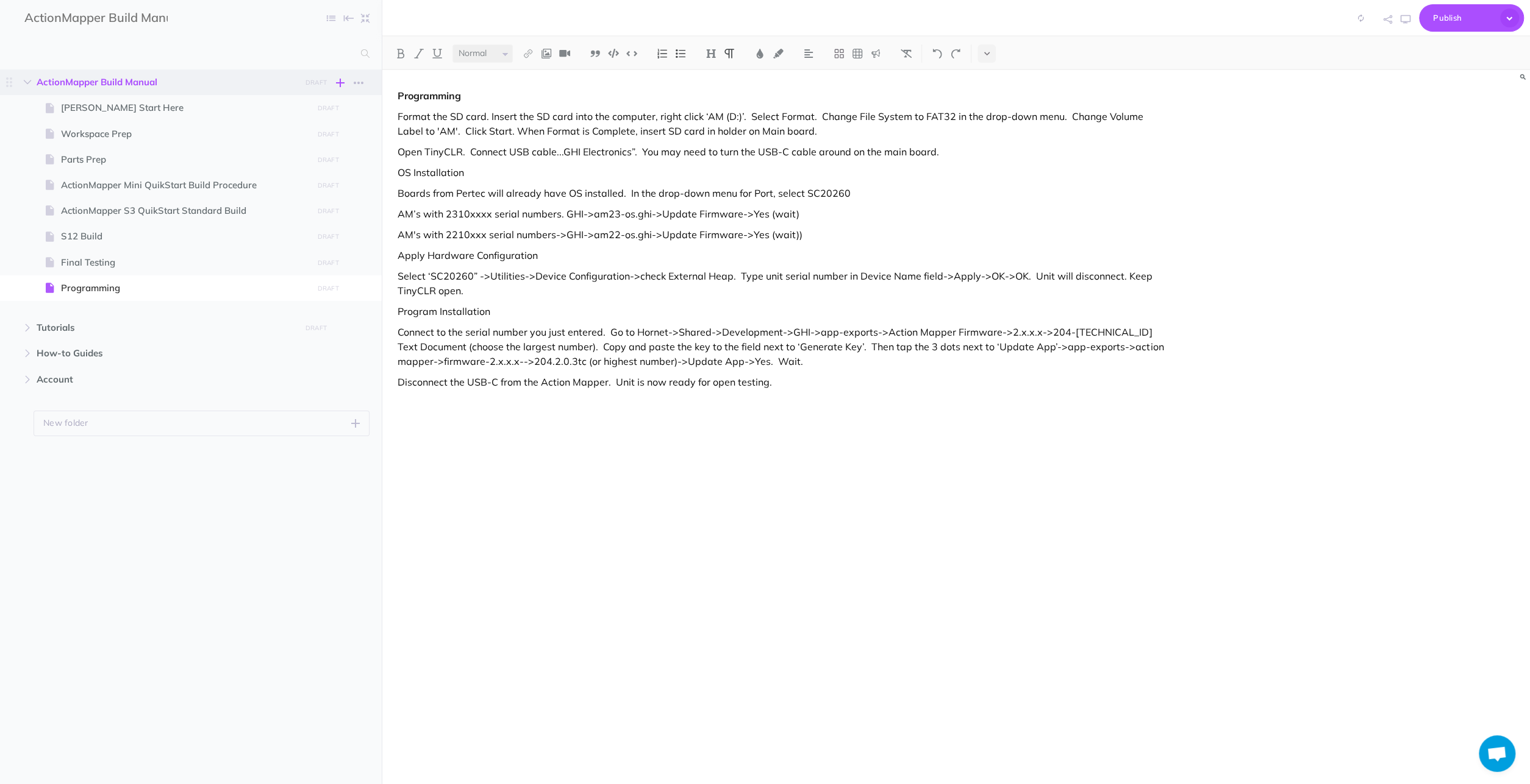
click at [341, 84] on icon "button" at bounding box center [340, 82] width 9 height 15
click at [270, 178] on p "Add a new blank page to this folder" at bounding box center [281, 185] width 122 height 22
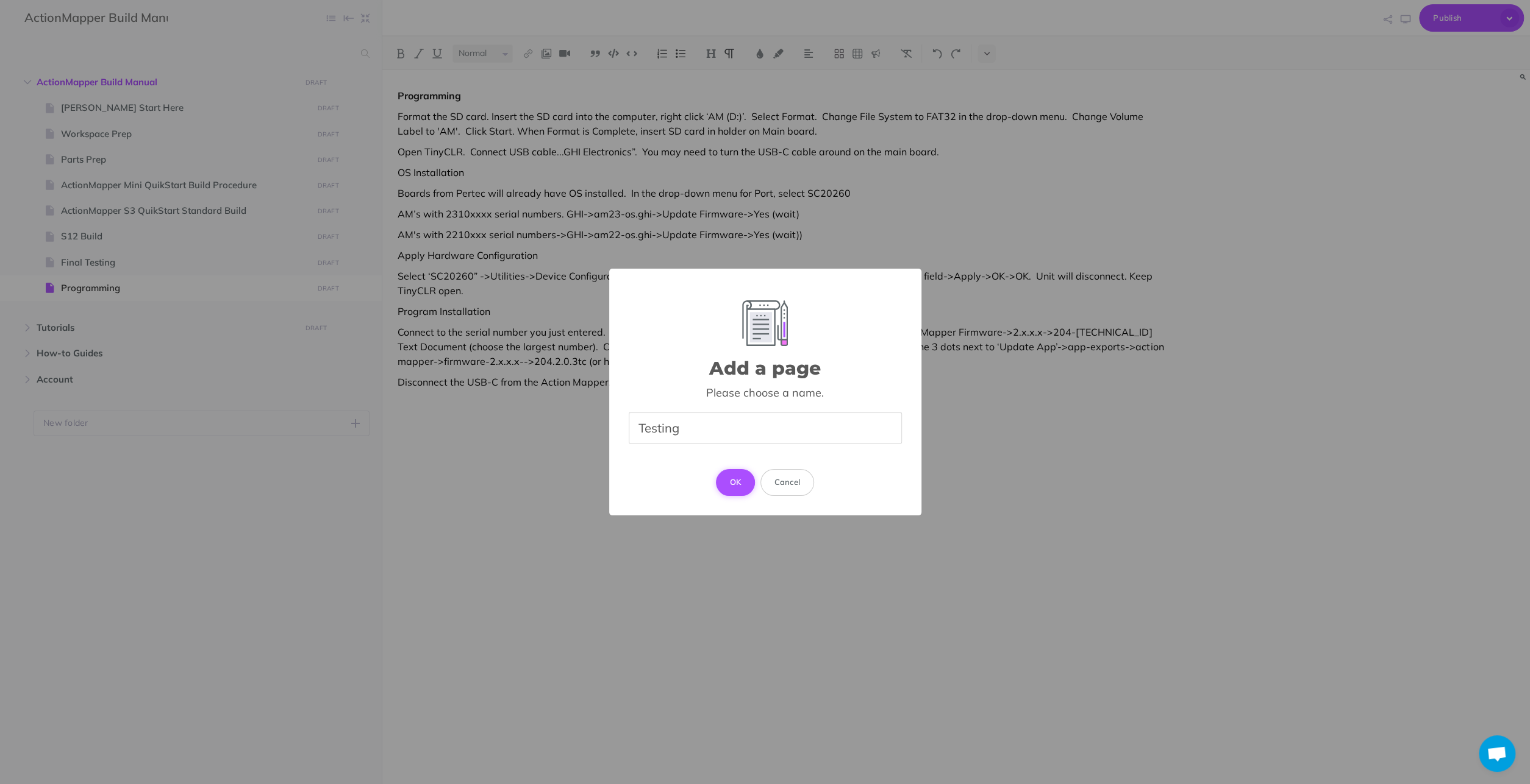
type input "Testing"
click at [742, 478] on button "OK" at bounding box center [736, 482] width 40 height 27
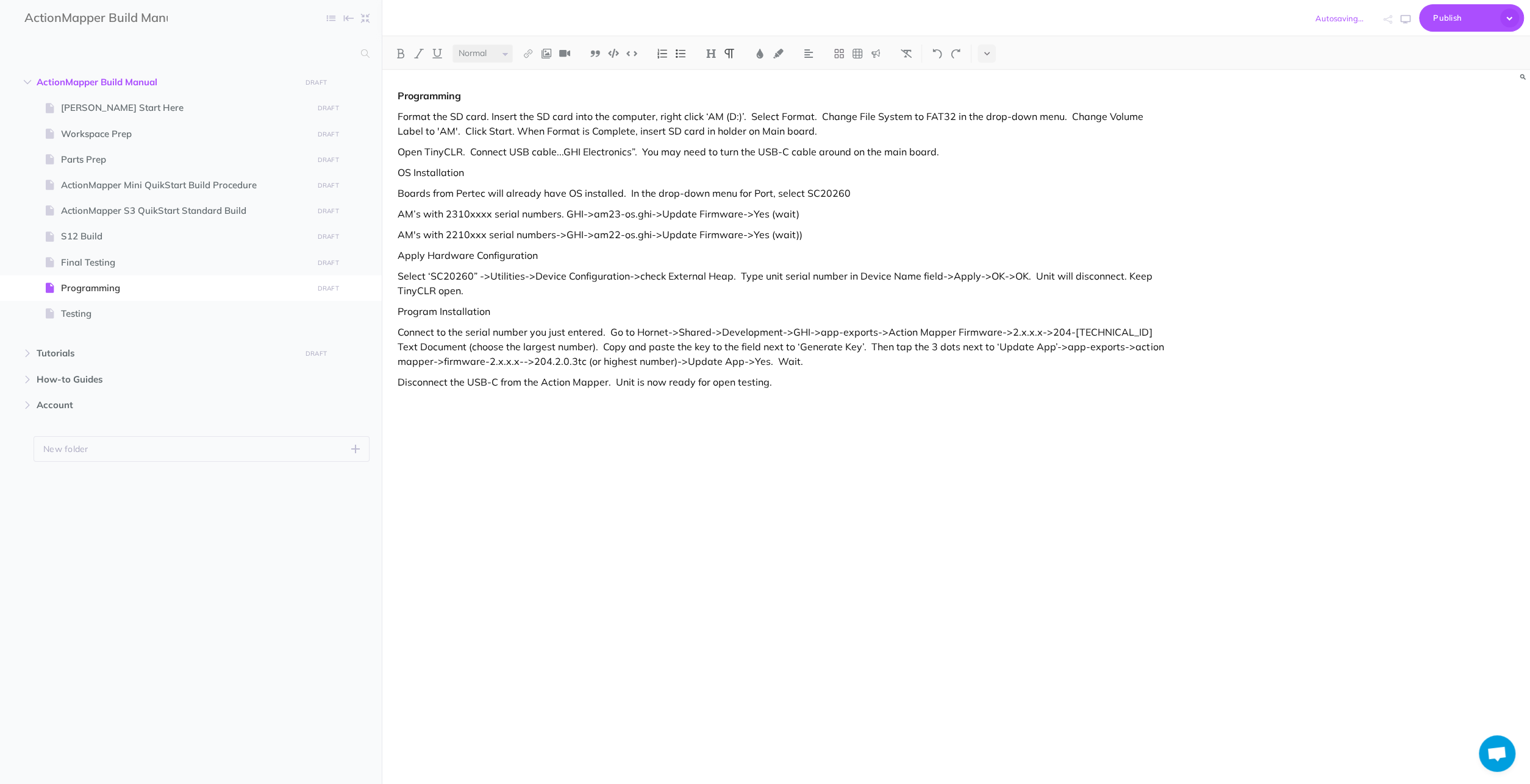
select select "null"
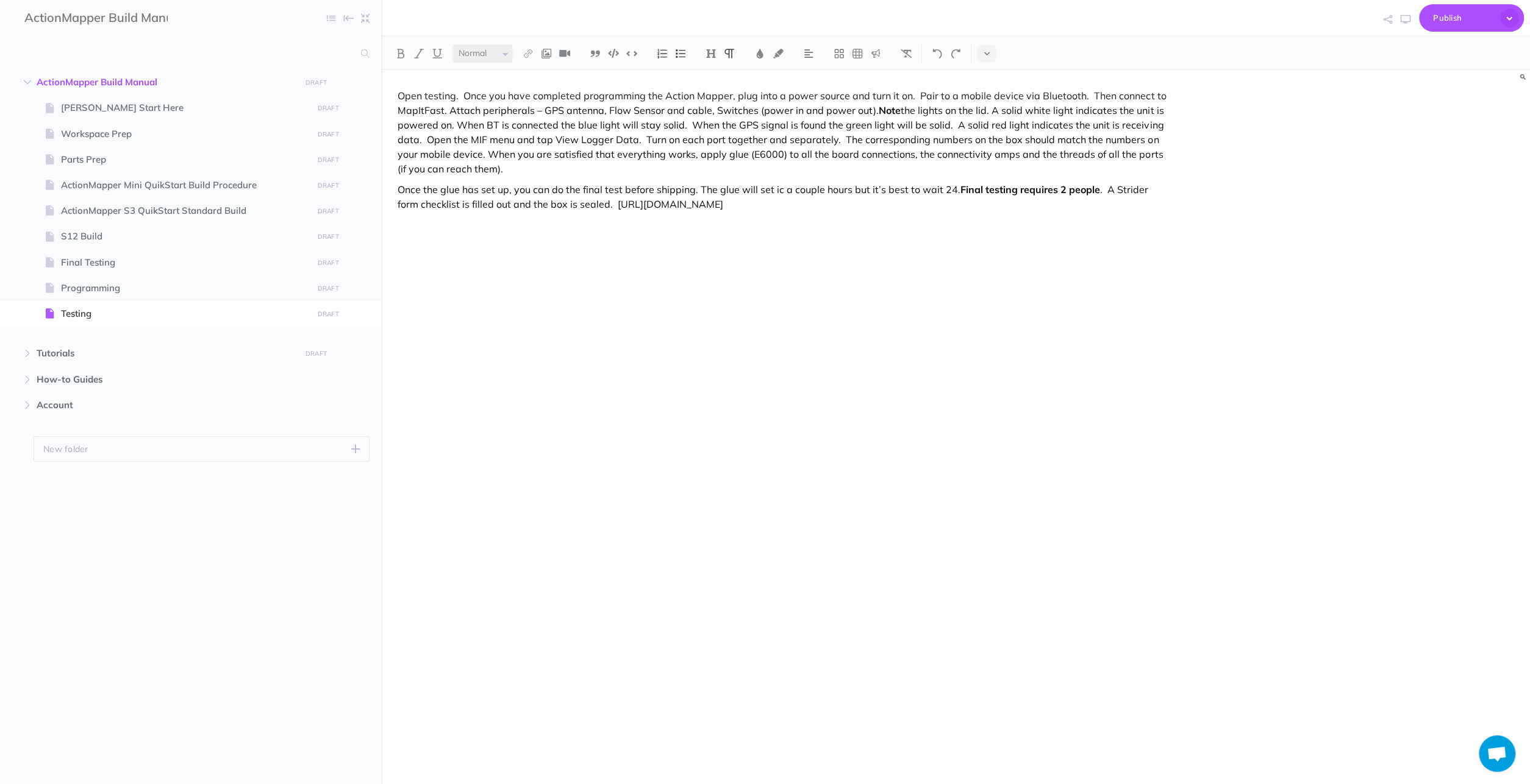
click at [782, 191] on p "Once the glue has set up, you can do the final test before shipping. The glue w…" at bounding box center [784, 197] width 773 height 29
click at [781, 191] on p "Once the glue has set up, you can do the final test before shipping. The glue w…" at bounding box center [784, 197] width 773 height 29
